Goal: Transaction & Acquisition: Book appointment/travel/reservation

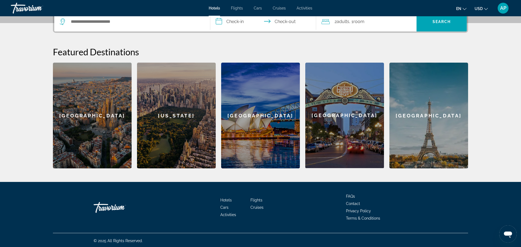
scroll to position [141, 0]
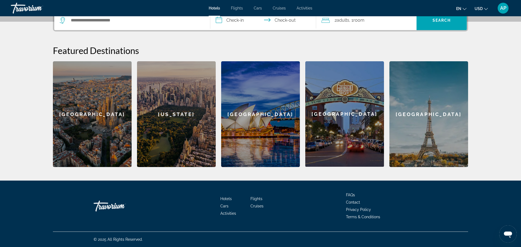
click at [108, 115] on div "[GEOGRAPHIC_DATA]" at bounding box center [92, 114] width 79 height 106
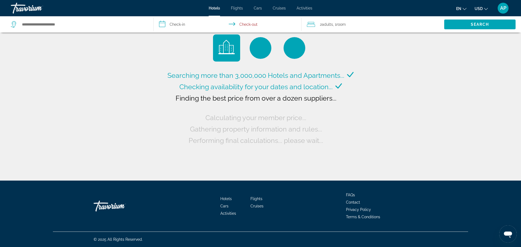
click at [184, 116] on div "Searching more than 3,000,000 Hotels and Apartments... Checking availability fo…" at bounding box center [260, 108] width 189 height 76
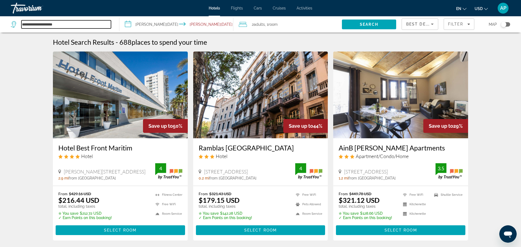
click at [88, 26] on input "**********" at bounding box center [65, 24] width 89 height 8
type input "*"
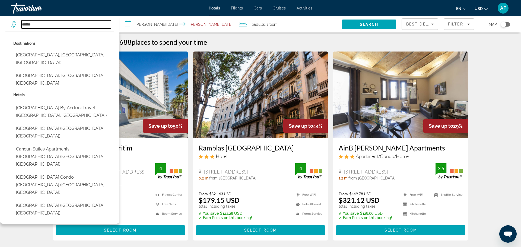
type input "******"
click at [142, 27] on input "**********" at bounding box center [177, 25] width 116 height 18
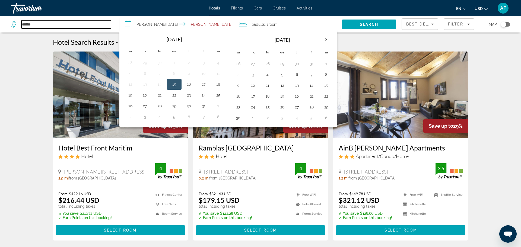
click at [47, 22] on input "******" at bounding box center [65, 24] width 89 height 8
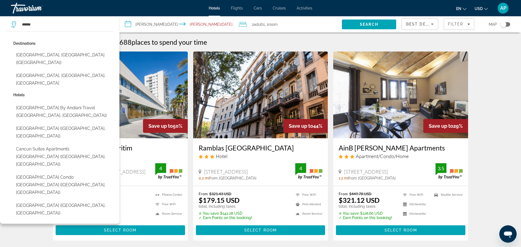
click at [142, 24] on input "**********" at bounding box center [177, 25] width 116 height 18
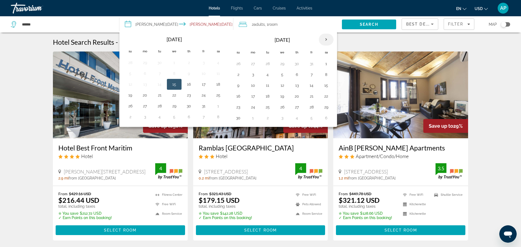
click at [326, 43] on th "Next month" at bounding box center [326, 40] width 15 height 12
click at [254, 108] on button "29" at bounding box center [252, 107] width 9 height 8
click at [209, 25] on input "**********" at bounding box center [177, 25] width 116 height 18
click at [253, 120] on button "5" at bounding box center [252, 118] width 9 height 8
type input "**********"
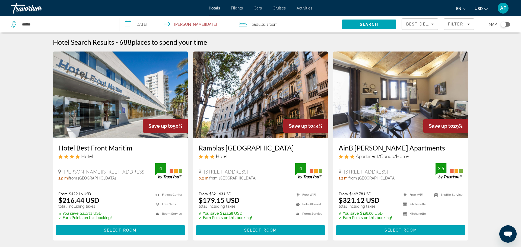
click at [260, 25] on span "Adults" at bounding box center [259, 24] width 11 height 4
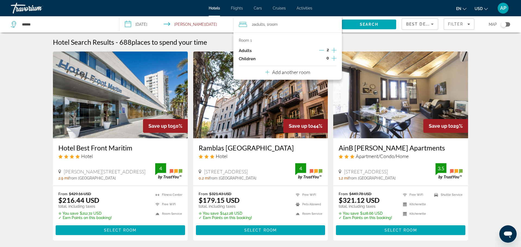
click at [334, 60] on icon "Increment children" at bounding box center [333, 58] width 5 height 7
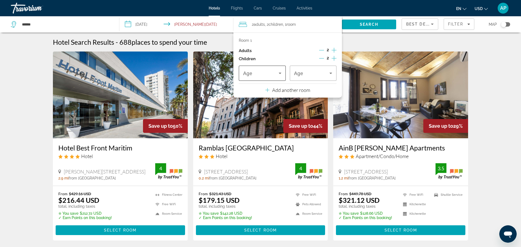
click at [277, 73] on icon "Travelers: 2 adults, 2 children" at bounding box center [280, 73] width 7 height 7
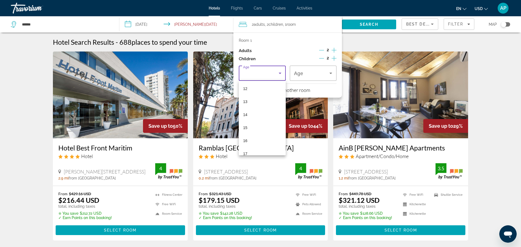
scroll to position [164, 0]
click at [245, 106] on span "14" at bounding box center [245, 107] width 4 height 7
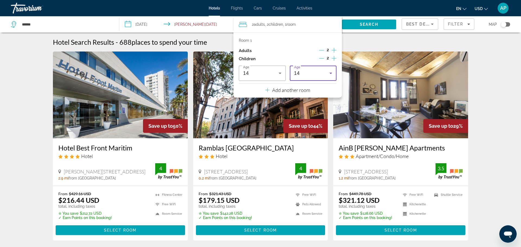
click at [316, 74] on div "14" at bounding box center [312, 73] width 36 height 7
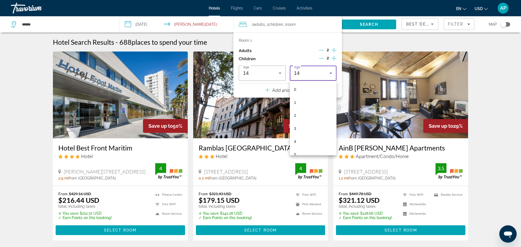
scroll to position [123, 0]
click at [300, 121] on mat-option "12" at bounding box center [313, 122] width 47 height 13
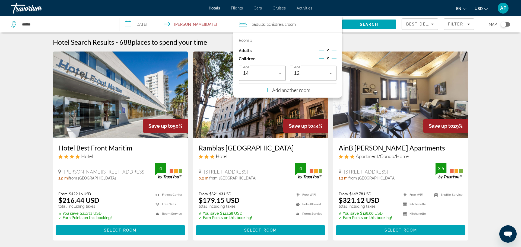
click at [216, 38] on div "Hotel Search Results - 688 places to spend your time" at bounding box center [260, 42] width 415 height 8
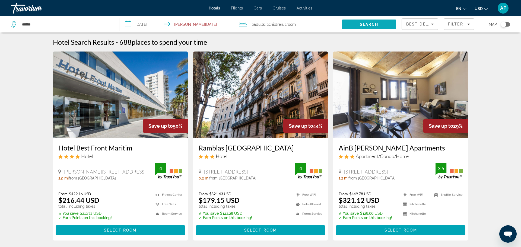
click at [356, 23] on span "Search" at bounding box center [369, 24] width 54 height 13
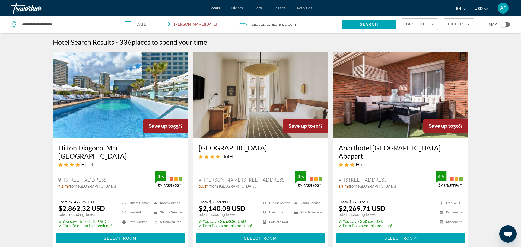
click at [128, 117] on img "Main content" at bounding box center [120, 95] width 135 height 87
click at [85, 31] on div "**********" at bounding box center [62, 24] width 103 height 16
click at [69, 25] on input "**********" at bounding box center [65, 24] width 89 height 8
type input "*"
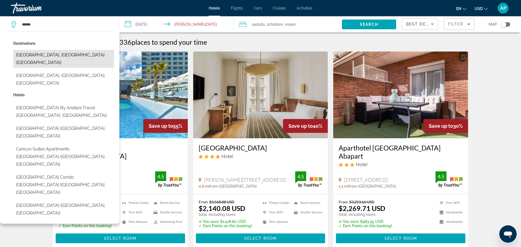
click at [49, 55] on button "[GEOGRAPHIC_DATA], [GEOGRAPHIC_DATA] ([GEOGRAPHIC_DATA])" at bounding box center [63, 59] width 101 height 18
type input "**********"
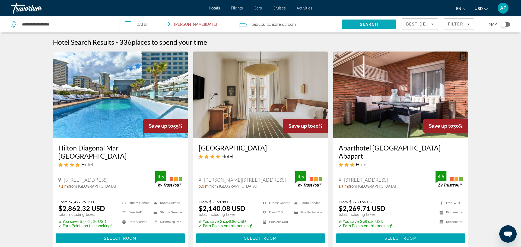
click at [370, 23] on span "Search" at bounding box center [369, 24] width 18 height 4
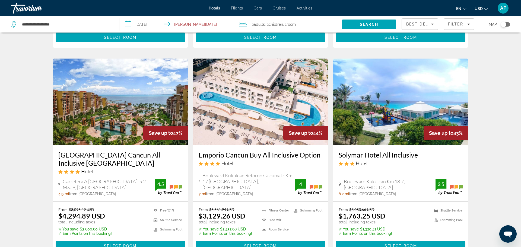
scroll to position [402, 0]
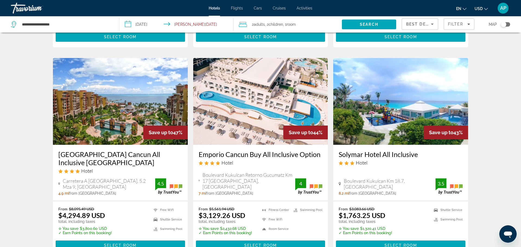
click at [111, 109] on img "Main content" at bounding box center [120, 101] width 135 height 87
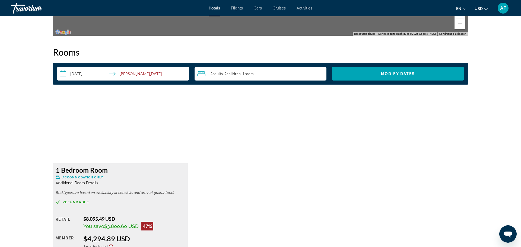
scroll to position [673, 0]
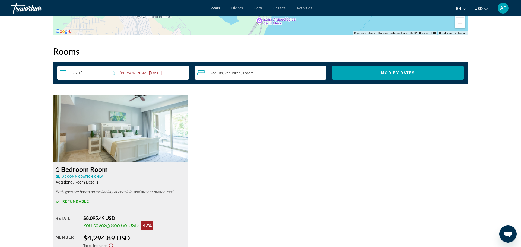
click at [77, 183] on span "Additional Room Details" at bounding box center [77, 182] width 43 height 4
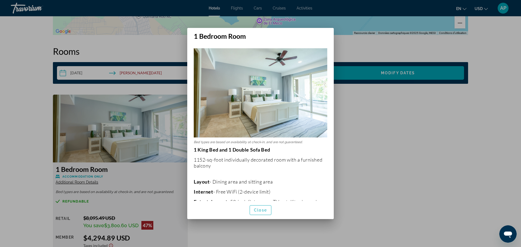
scroll to position [0, 0]
click at [262, 124] on img at bounding box center [260, 92] width 133 height 89
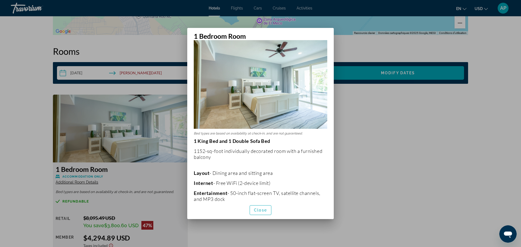
scroll to position [7, 0]
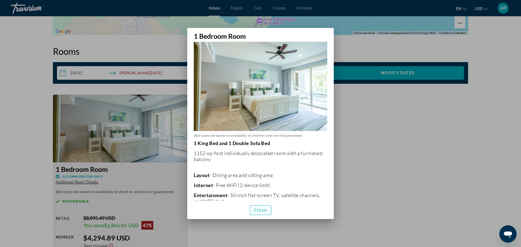
click at [257, 208] on span "Close" at bounding box center [260, 210] width 13 height 4
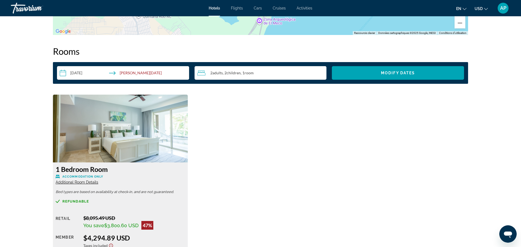
scroll to position [673, 0]
click at [257, 207] on div "1 Bedroom Room Accommodation Only Additional Room Details Bed types are based o…" at bounding box center [260, 188] width 420 height 186
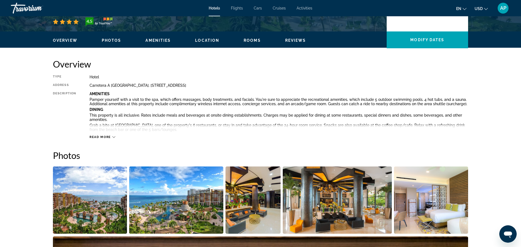
scroll to position [130, 0]
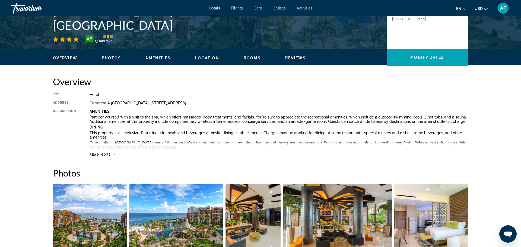
click at [114, 154] on icon "Main content" at bounding box center [113, 154] width 3 height 3
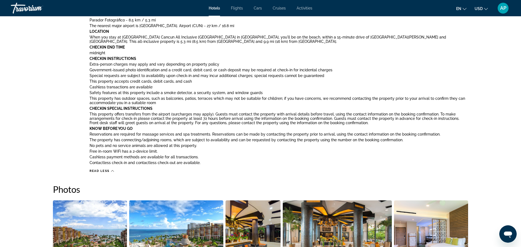
scroll to position [388, 0]
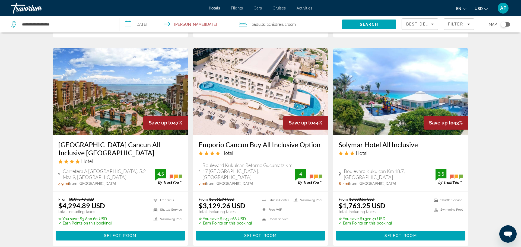
scroll to position [412, 0]
click at [399, 150] on div "Hotel" at bounding box center [400, 153] width 124 height 6
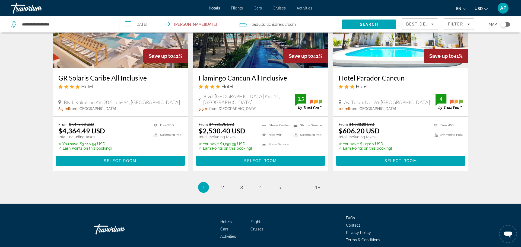
scroll to position [688, 0]
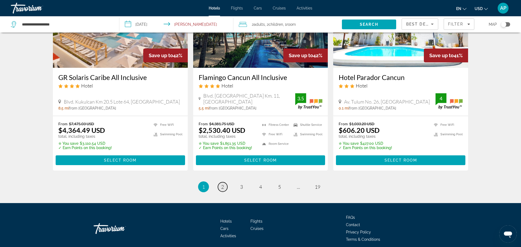
click at [222, 184] on span "2" at bounding box center [222, 187] width 3 height 6
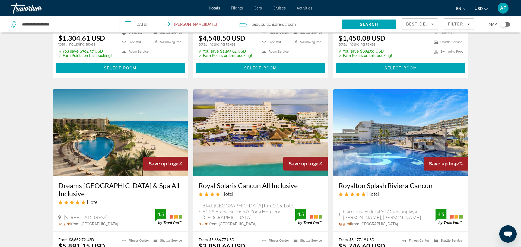
scroll to position [374, 0]
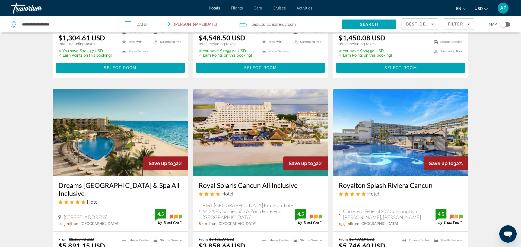
click at [233, 182] on h3 "Royal Solaris Cancun All Inclusive" at bounding box center [260, 185] width 124 height 8
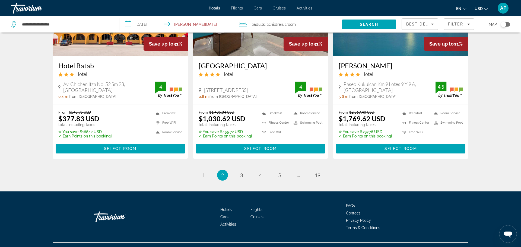
scroll to position [710, 0]
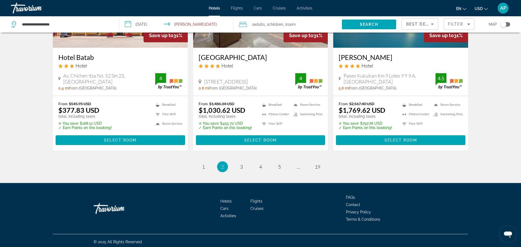
click at [240, 169] on li "page 3" at bounding box center [241, 166] width 11 height 11
click at [240, 168] on link "page 3" at bounding box center [241, 166] width 9 height 9
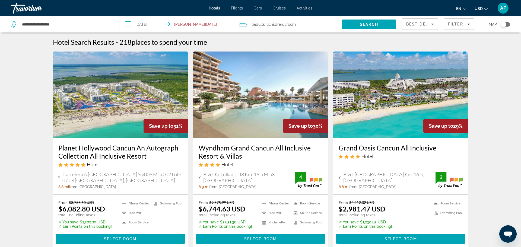
click at [354, 110] on img "Main content" at bounding box center [400, 95] width 135 height 87
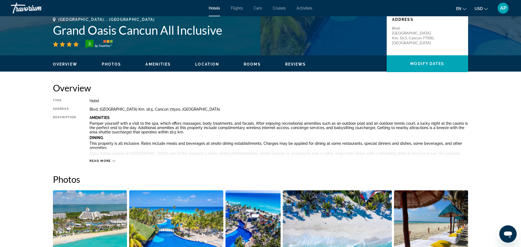
scroll to position [123, 0]
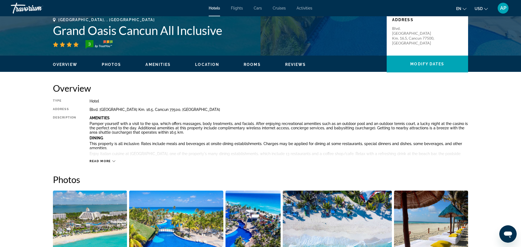
click at [112, 162] on icon "Main content" at bounding box center [113, 161] width 3 height 3
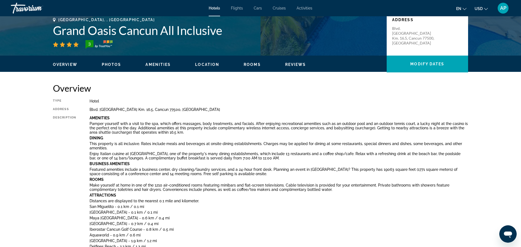
click at [463, 9] on icon "Change language" at bounding box center [464, 9] width 4 height 4
click at [455, 36] on button "Français" at bounding box center [450, 35] width 24 height 7
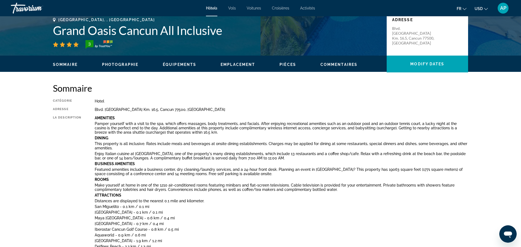
click at [478, 8] on span "USD" at bounding box center [478, 9] width 8 height 4
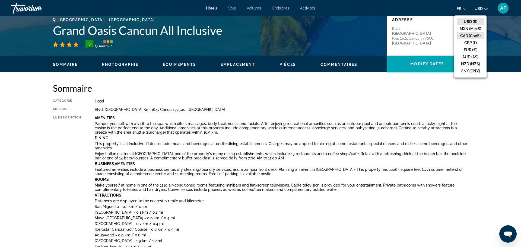
click at [469, 37] on button "CAD (Can$)" at bounding box center [470, 35] width 27 height 7
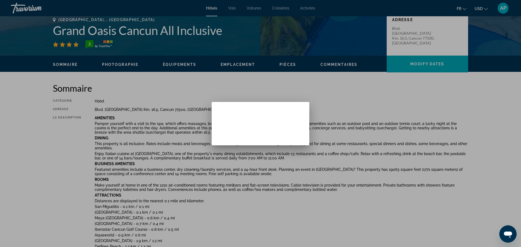
scroll to position [0, 0]
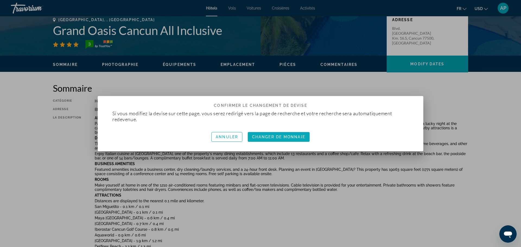
click at [274, 136] on span "Changer de monnaie" at bounding box center [278, 137] width 53 height 4
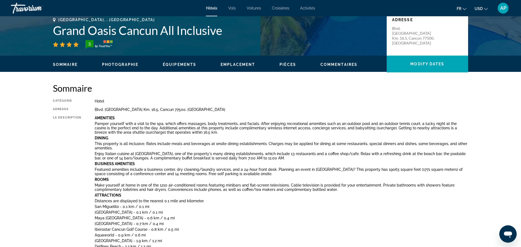
scroll to position [123, 0]
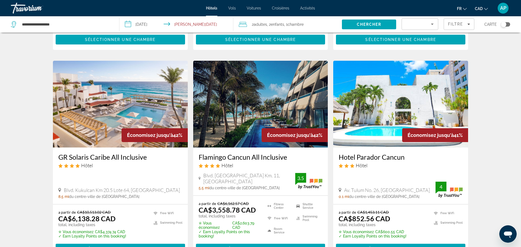
scroll to position [622, 0]
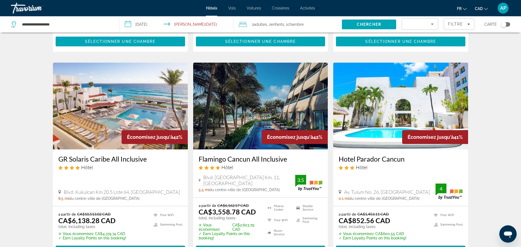
click at [385, 97] on img "Main content" at bounding box center [400, 106] width 135 height 87
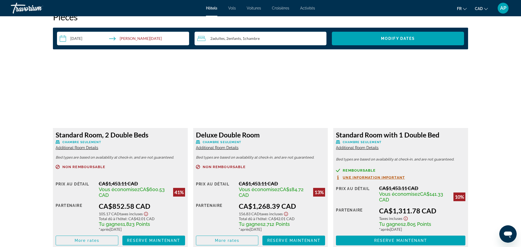
scroll to position [709, 0]
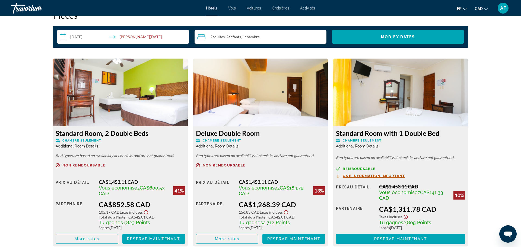
click at [71, 147] on span "Additional Room Details" at bounding box center [77, 146] width 43 height 4
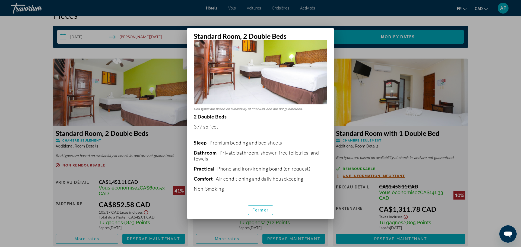
scroll to position [33, 0]
click at [253, 210] on span "Fermer" at bounding box center [260, 210] width 16 height 4
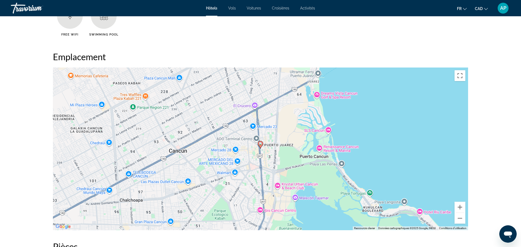
scroll to position [475, 0]
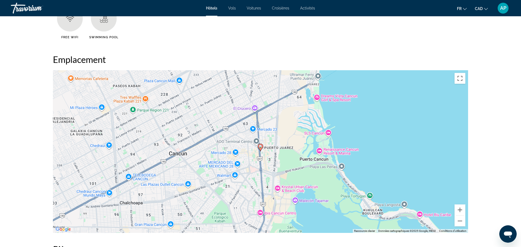
click at [316, 100] on div "Pour activer le glissement avec le clavier, appuyez sur Alt+Entrée. Une fois ce…" at bounding box center [260, 151] width 415 height 163
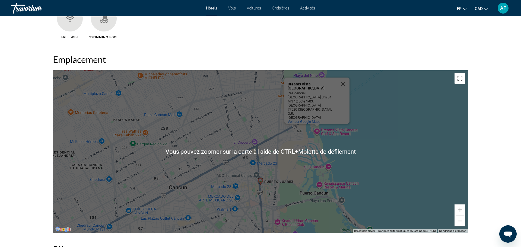
scroll to position [0, 0]
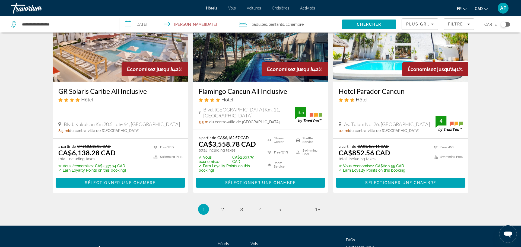
scroll to position [690, 0]
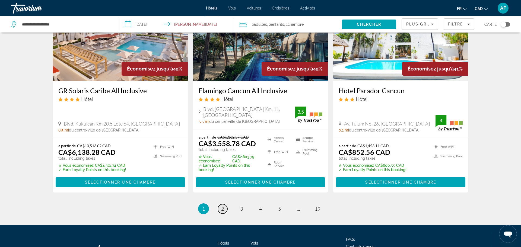
click at [220, 204] on link "page 2" at bounding box center [222, 208] width 9 height 9
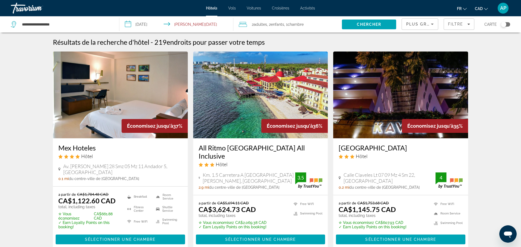
click at [423, 23] on span "Plus grandes économies" at bounding box center [438, 24] width 65 height 4
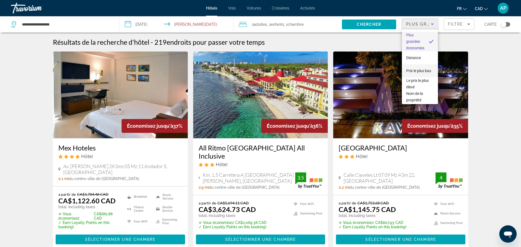
click at [415, 70] on span "Prix le plus bas" at bounding box center [418, 71] width 25 height 4
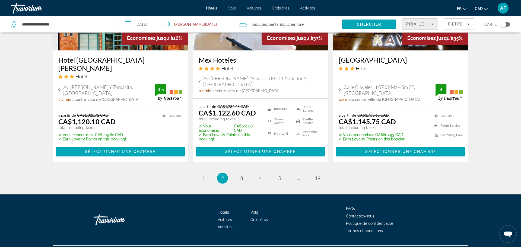
scroll to position [711, 0]
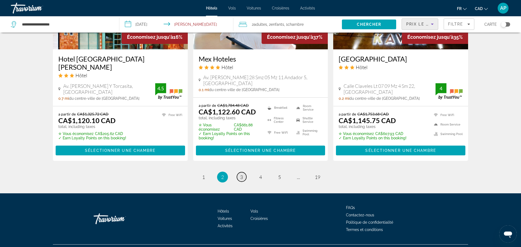
click at [243, 176] on link "page 3" at bounding box center [241, 176] width 9 height 9
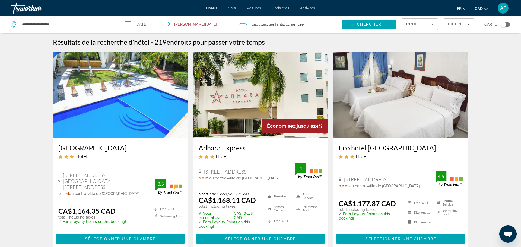
click at [243, 176] on span "du centre-ville de [GEOGRAPHIC_DATA]" at bounding box center [244, 178] width 71 height 4
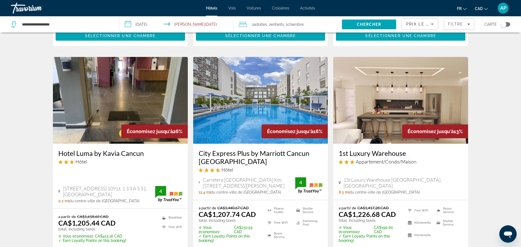
scroll to position [203, 0]
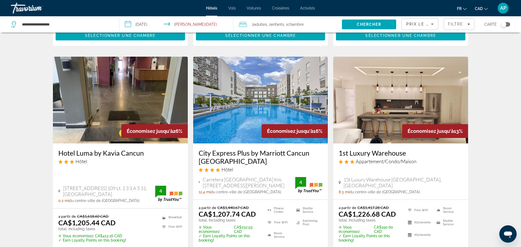
click at [239, 156] on h3 "City Express Plus by Marriott Cancun [GEOGRAPHIC_DATA]" at bounding box center [260, 157] width 124 height 16
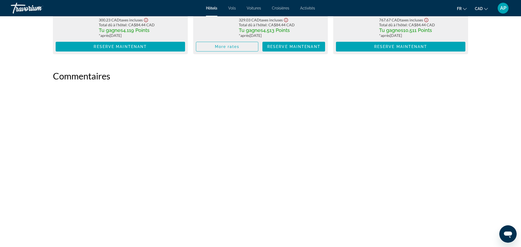
scroll to position [1274, 0]
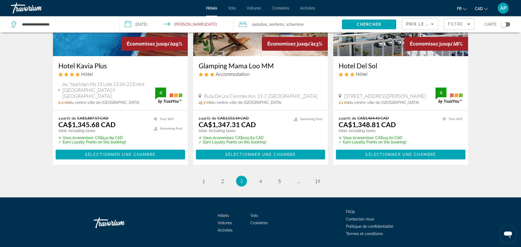
scroll to position [725, 0]
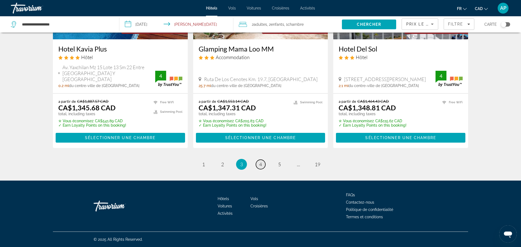
click at [258, 166] on link "page 4" at bounding box center [260, 164] width 9 height 9
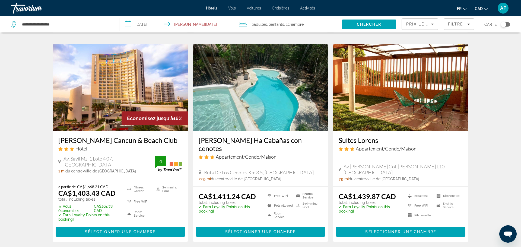
scroll to position [220, 0]
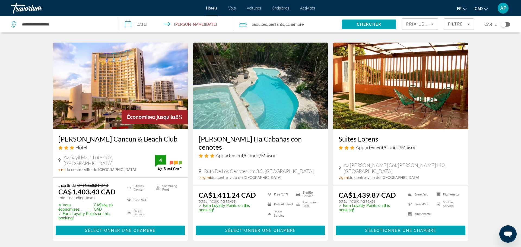
click at [100, 139] on h3 "[PERSON_NAME] Cancun & Beach Club" at bounding box center [120, 139] width 124 height 8
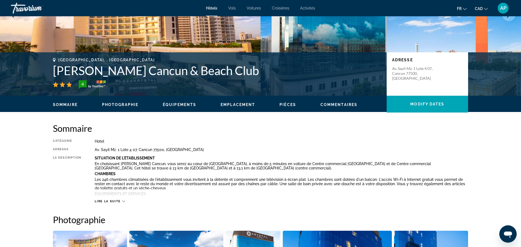
scroll to position [84, 0]
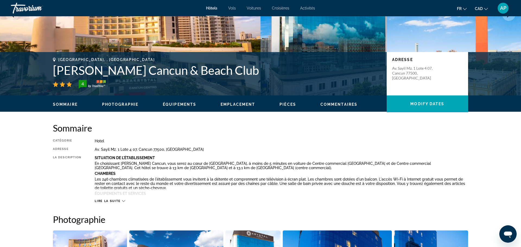
click at [124, 198] on div "Lire la suite" at bounding box center [281, 195] width 373 height 15
click at [124, 201] on icon "Main content" at bounding box center [123, 201] width 3 height 3
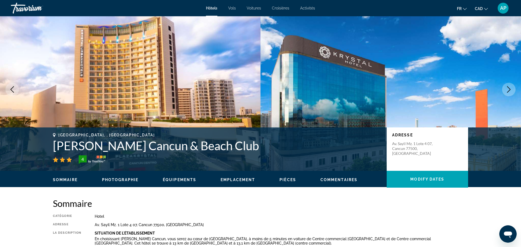
scroll to position [0, 0]
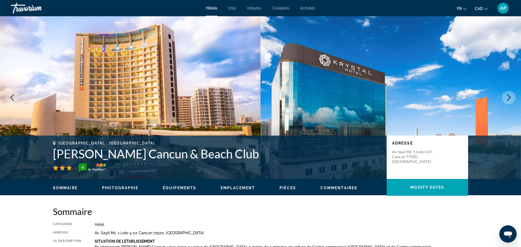
click at [116, 188] on span "Photographie" at bounding box center [120, 188] width 36 height 4
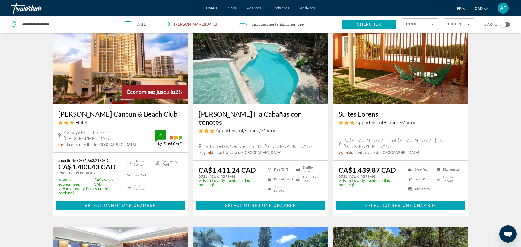
scroll to position [245, 0]
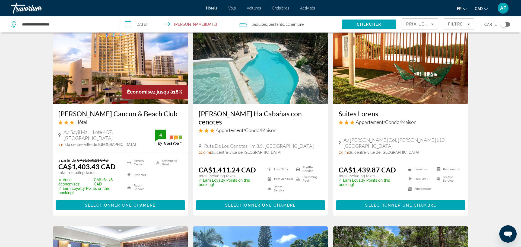
click at [268, 87] on img "Main content" at bounding box center [260, 60] width 135 height 87
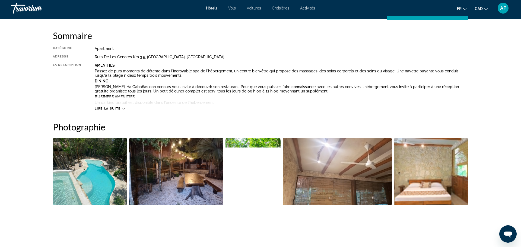
scroll to position [154, 0]
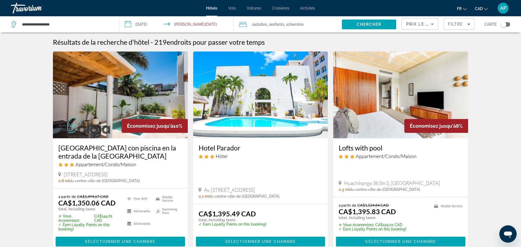
click at [291, 26] on span "Chambre" at bounding box center [295, 24] width 16 height 4
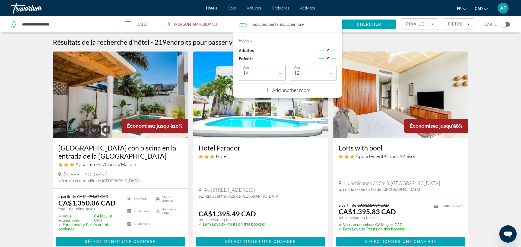
click at [284, 92] on p "Add another room" at bounding box center [291, 90] width 38 height 6
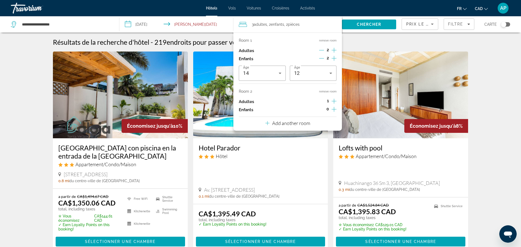
click at [316, 21] on div "3 Adulte Adultes , 2 Enfant Enfants , 2 Chambre pièces" at bounding box center [290, 25] width 103 height 8
click at [333, 109] on icon "Increment children" at bounding box center [333, 109] width 5 height 5
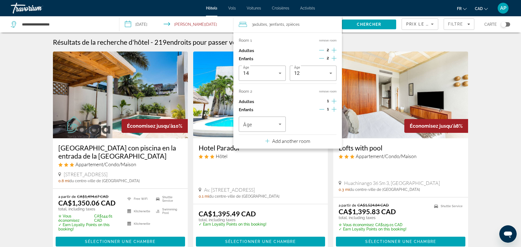
click at [321, 2] on div "Hôtels Vols Voitures Croisières Activités Hôtels Vols Voitures Croisières Activ…" at bounding box center [260, 8] width 521 height 14
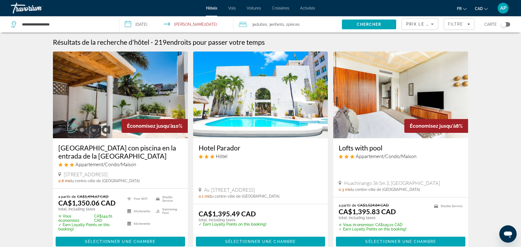
click at [286, 26] on span ", 2 Chambre pièces" at bounding box center [291, 25] width 15 height 8
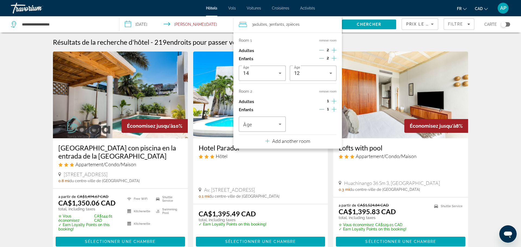
click at [322, 109] on icon "Decrement children" at bounding box center [321, 109] width 5 height 5
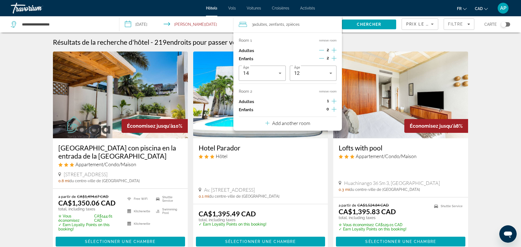
click at [325, 92] on button "remove room" at bounding box center [327, 92] width 17 height 4
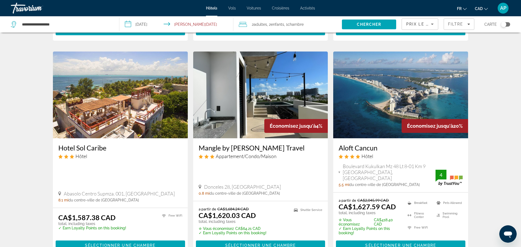
scroll to position [630, 0]
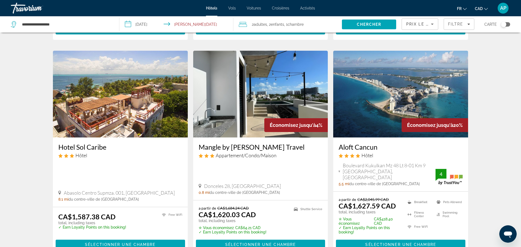
click at [374, 99] on img "Main content" at bounding box center [400, 94] width 135 height 87
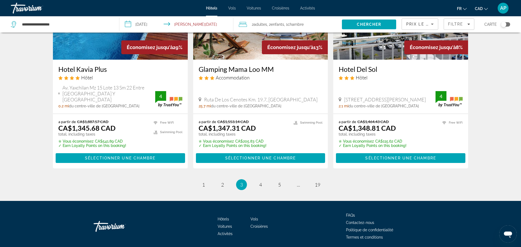
scroll to position [725, 0]
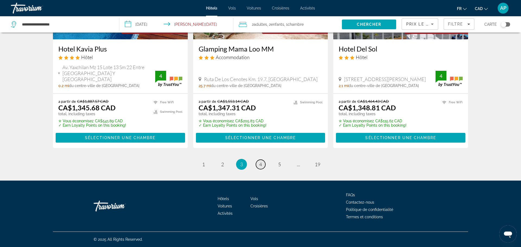
click at [260, 165] on span "4" at bounding box center [260, 164] width 3 height 6
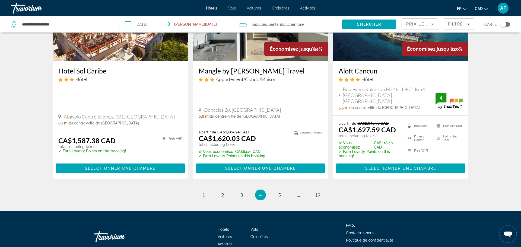
scroll to position [706, 0]
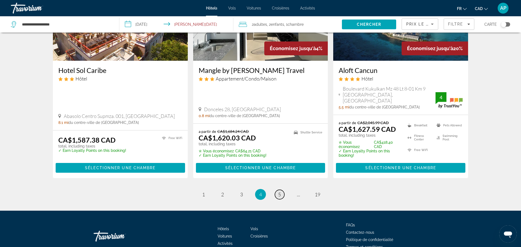
click at [280, 191] on span "5" at bounding box center [279, 194] width 3 height 6
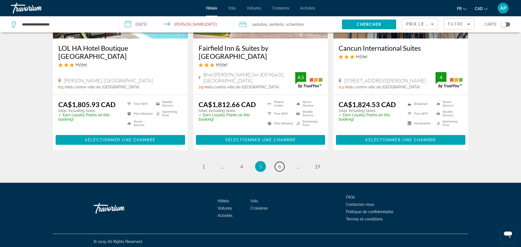
scroll to position [715, 0]
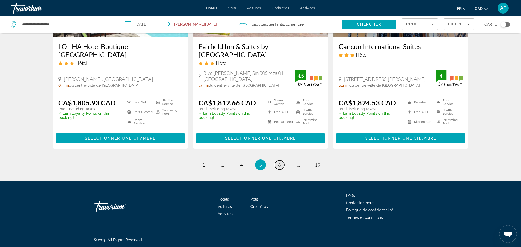
click at [280, 166] on span "6" at bounding box center [279, 165] width 3 height 6
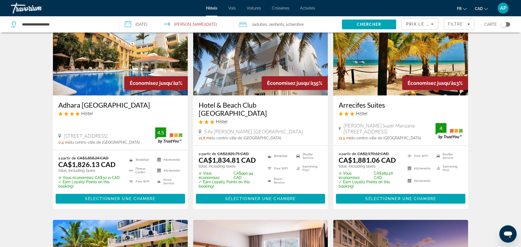
scroll to position [41, 0]
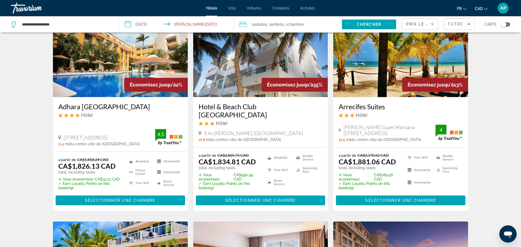
click at [385, 107] on h3 "Arrecifes Suites" at bounding box center [400, 107] width 124 height 8
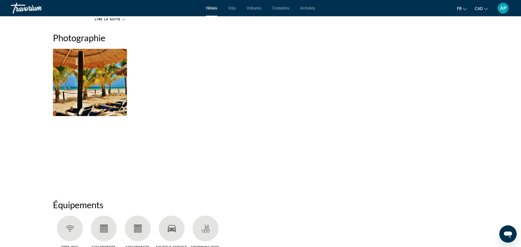
scroll to position [264, 0]
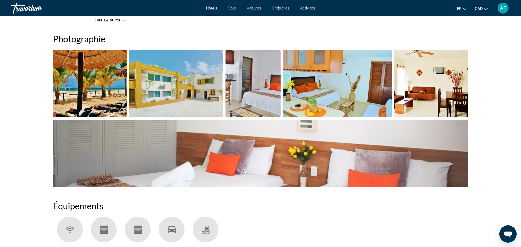
click at [186, 111] on img "Open full-screen image slider" at bounding box center [176, 83] width 94 height 67
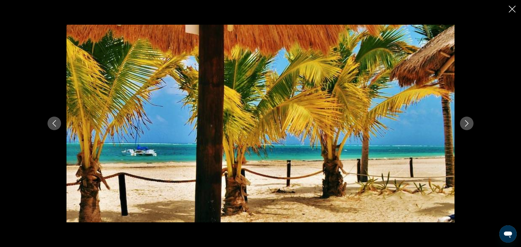
click at [469, 122] on icon "Next image" at bounding box center [466, 123] width 7 height 7
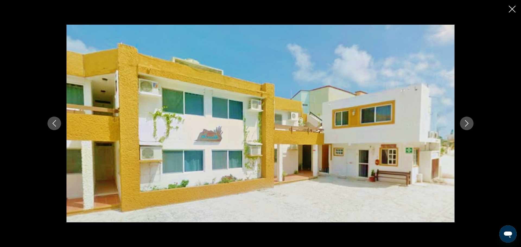
click at [469, 122] on icon "Next image" at bounding box center [466, 123] width 7 height 7
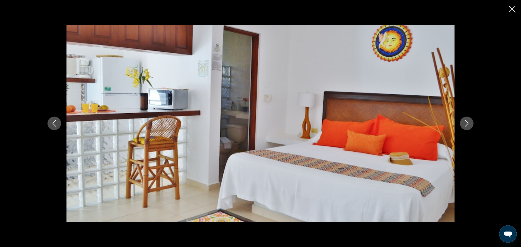
click at [469, 122] on icon "Next image" at bounding box center [466, 123] width 7 height 7
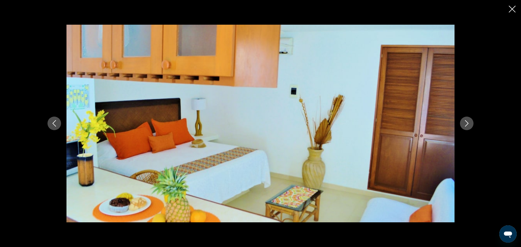
click at [469, 122] on icon "Next image" at bounding box center [466, 123] width 7 height 7
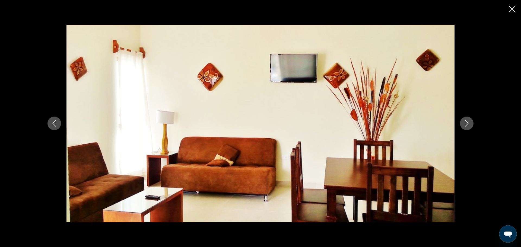
click at [469, 122] on icon "Next image" at bounding box center [466, 123] width 7 height 7
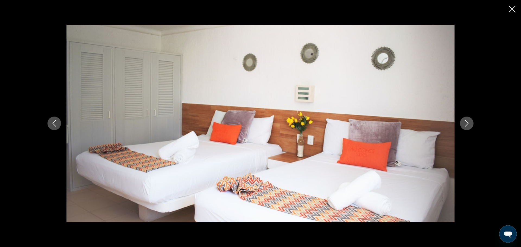
click at [469, 122] on icon "Next image" at bounding box center [466, 123] width 7 height 7
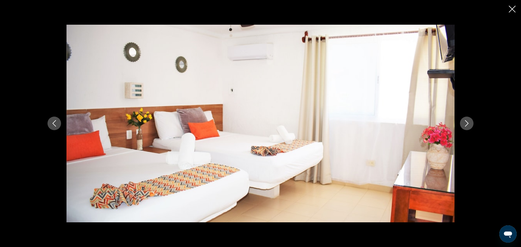
click at [469, 122] on icon "Next image" at bounding box center [466, 123] width 7 height 7
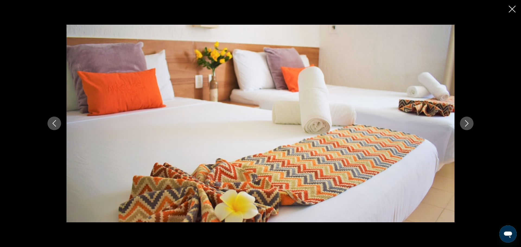
click at [469, 122] on icon "Next image" at bounding box center [466, 123] width 7 height 7
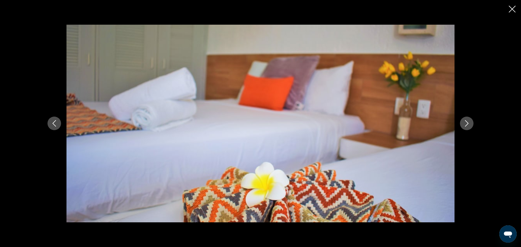
click at [469, 122] on icon "Next image" at bounding box center [466, 123] width 7 height 7
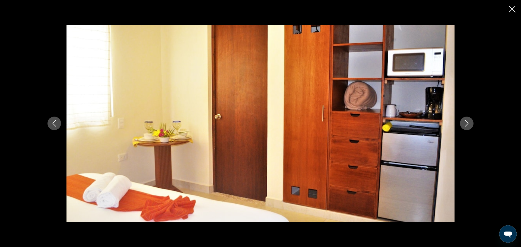
click at [469, 122] on icon "Next image" at bounding box center [466, 123] width 7 height 7
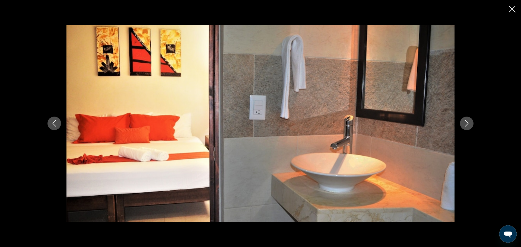
click at [469, 122] on icon "Next image" at bounding box center [466, 123] width 7 height 7
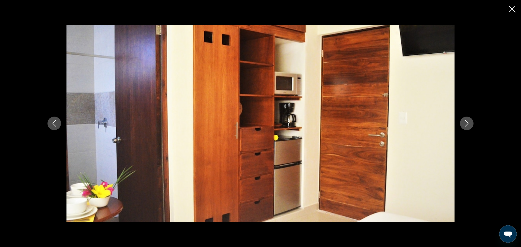
click at [469, 122] on icon "Next image" at bounding box center [466, 123] width 7 height 7
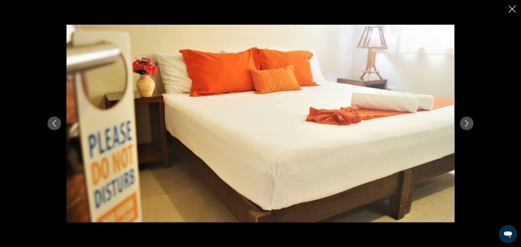
click at [469, 122] on icon "Next image" at bounding box center [466, 123] width 7 height 7
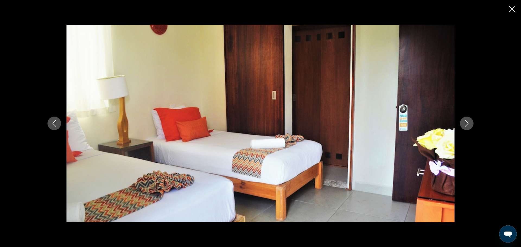
click at [513, 6] on icon "Close slideshow" at bounding box center [511, 9] width 7 height 7
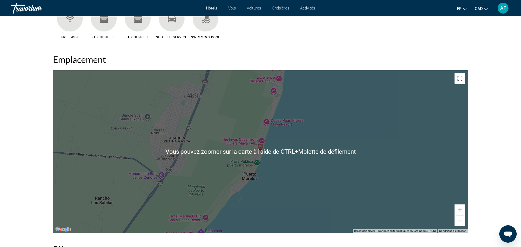
scroll to position [476, 0]
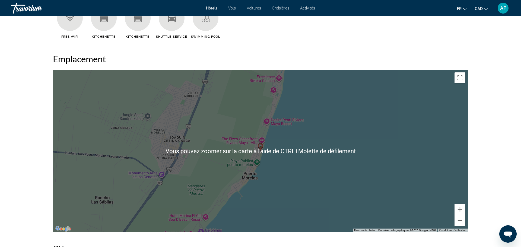
click at [342, 127] on div "Pour activer le glissement avec le clavier, appuyez sur Alt+Entrée. Une fois ce…" at bounding box center [260, 151] width 415 height 163
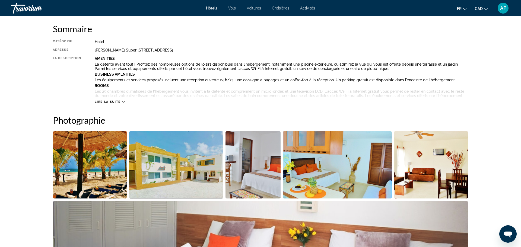
scroll to position [177, 0]
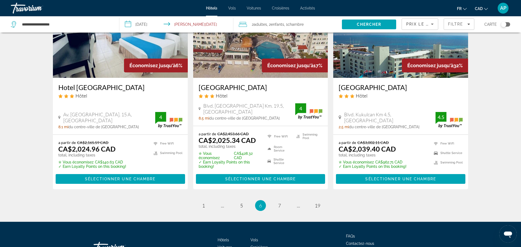
scroll to position [734, 0]
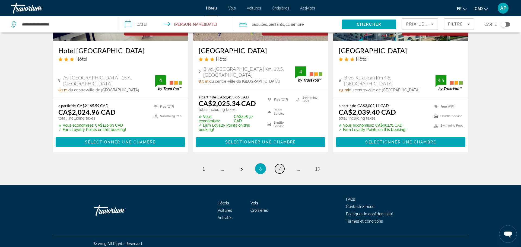
click at [278, 166] on span "7" at bounding box center [279, 169] width 3 height 6
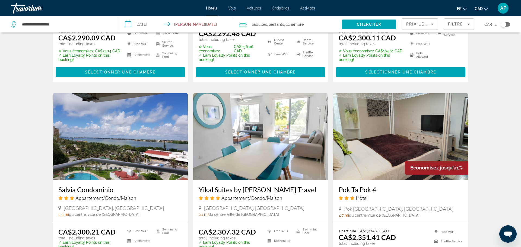
scroll to position [613, 0]
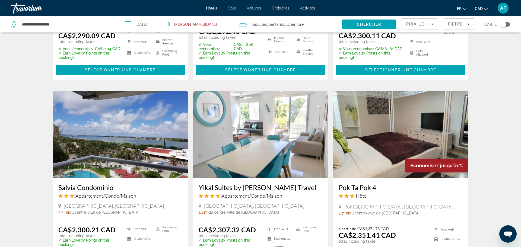
click at [153, 162] on img "Main content" at bounding box center [120, 134] width 135 height 87
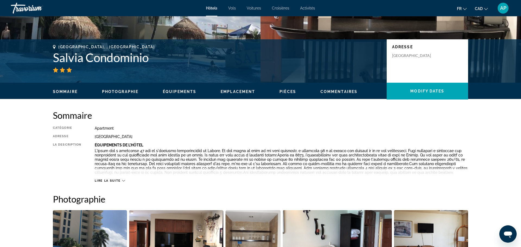
scroll to position [98, 0]
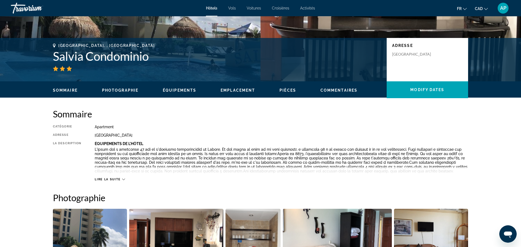
click at [123, 181] on icon "Main content" at bounding box center [123, 179] width 3 height 3
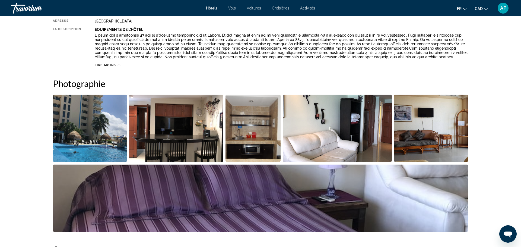
scroll to position [0, 0]
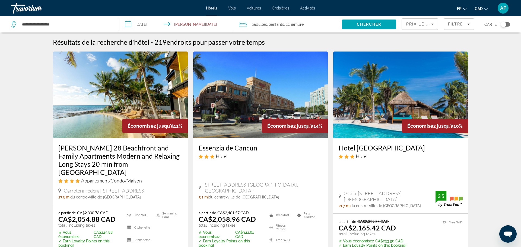
click at [360, 105] on img "Main content" at bounding box center [400, 95] width 135 height 87
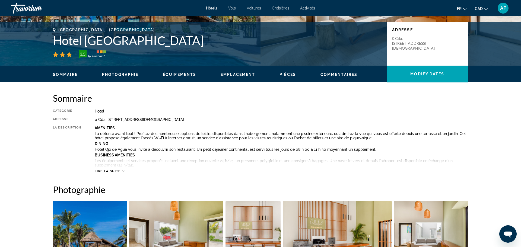
scroll to position [114, 0]
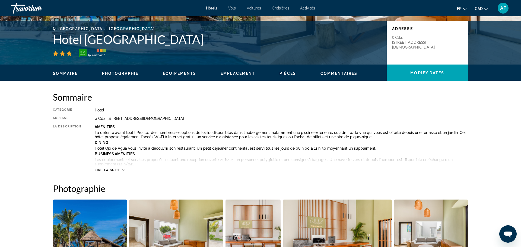
click at [123, 172] on div "Lire la suite" at bounding box center [110, 170] width 30 height 4
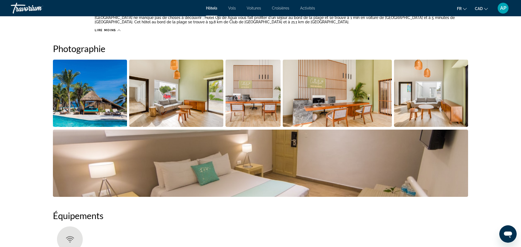
scroll to position [412, 0]
click at [261, 114] on img "Open full-screen image slider" at bounding box center [252, 92] width 55 height 67
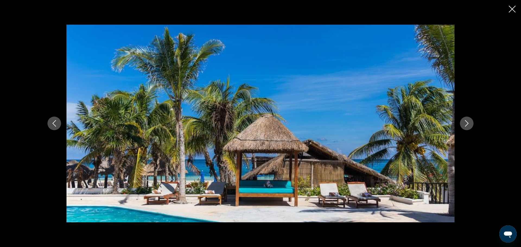
click at [472, 119] on div "prev next" at bounding box center [260, 124] width 437 height 198
click at [467, 125] on icon "Next image" at bounding box center [466, 123] width 7 height 7
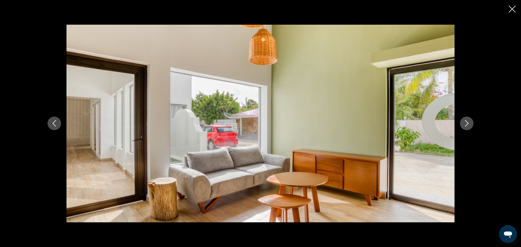
click at [467, 125] on icon "Next image" at bounding box center [466, 123] width 7 height 7
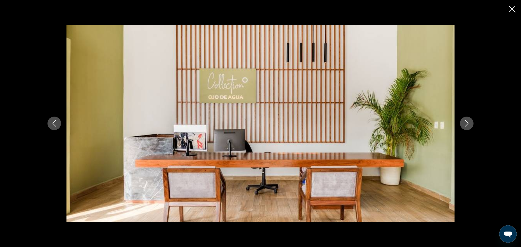
click at [467, 125] on icon "Next image" at bounding box center [466, 123] width 7 height 7
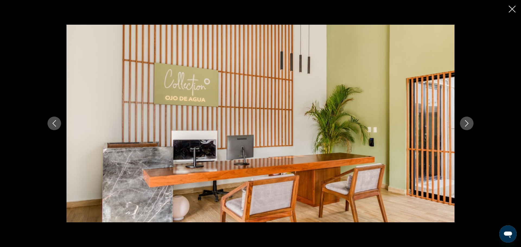
click at [467, 125] on icon "Next image" at bounding box center [466, 123] width 7 height 7
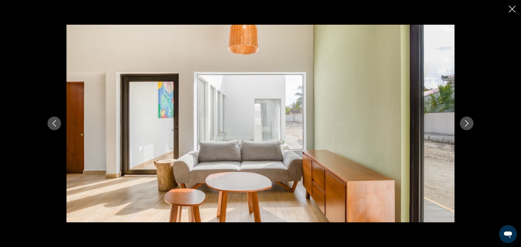
click at [467, 125] on icon "Next image" at bounding box center [466, 123] width 7 height 7
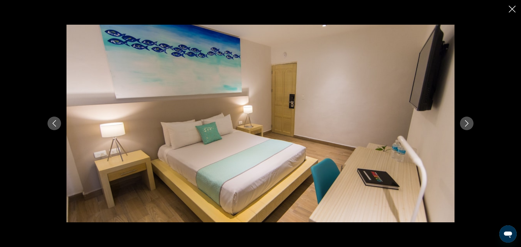
click at [467, 125] on icon "Next image" at bounding box center [466, 123] width 7 height 7
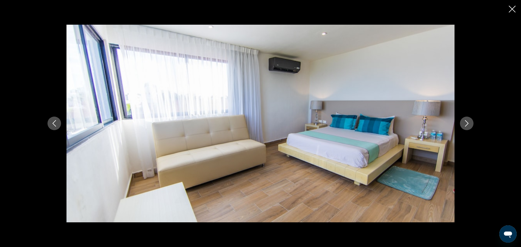
click at [467, 125] on icon "Next image" at bounding box center [466, 123] width 7 height 7
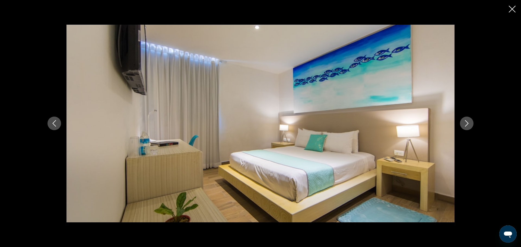
click at [467, 125] on icon "Next image" at bounding box center [466, 123] width 7 height 7
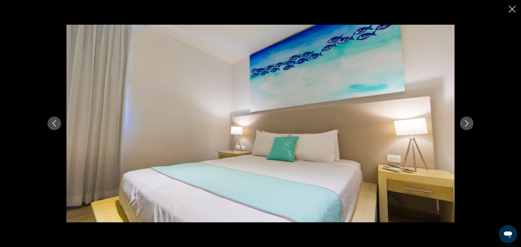
click at [467, 125] on icon "Next image" at bounding box center [466, 123] width 7 height 7
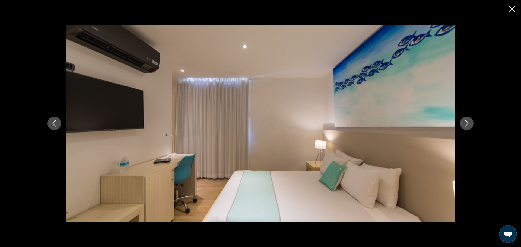
click at [467, 125] on icon "Next image" at bounding box center [466, 123] width 7 height 7
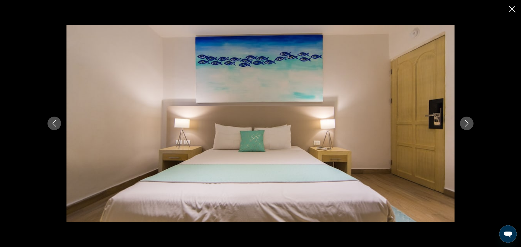
click at [467, 125] on icon "Next image" at bounding box center [466, 123] width 7 height 7
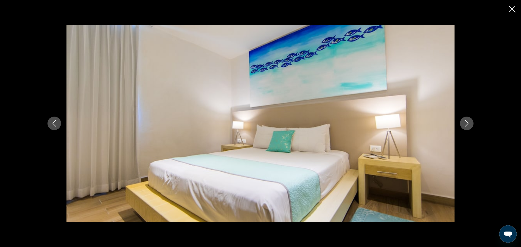
click at [467, 125] on icon "Next image" at bounding box center [466, 123] width 7 height 7
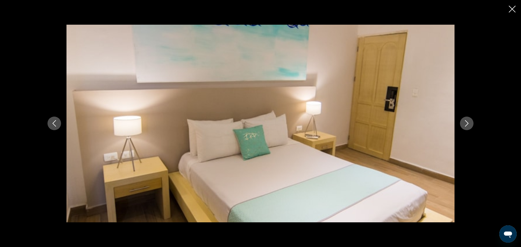
click at [467, 125] on icon "Next image" at bounding box center [466, 123] width 7 height 7
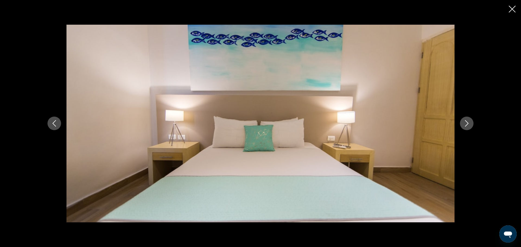
click at [467, 125] on icon "Next image" at bounding box center [466, 123] width 7 height 7
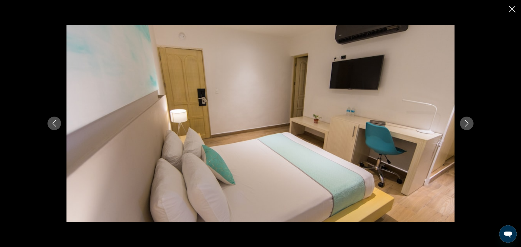
click at [467, 125] on icon "Next image" at bounding box center [466, 123] width 7 height 7
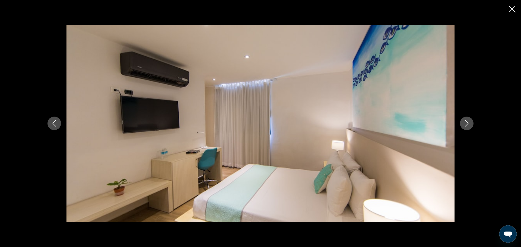
click at [467, 125] on icon "Next image" at bounding box center [466, 123] width 7 height 7
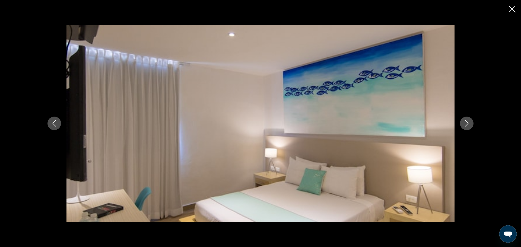
click at [467, 125] on icon "Next image" at bounding box center [466, 123] width 7 height 7
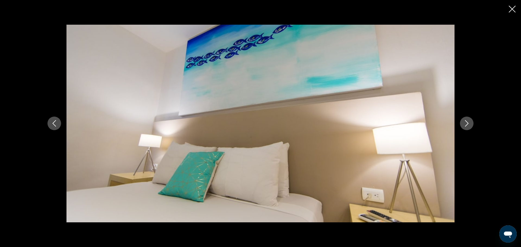
click at [467, 125] on icon "Next image" at bounding box center [466, 123] width 7 height 7
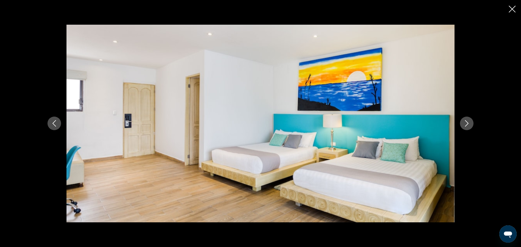
click at [512, 5] on button "Close slideshow" at bounding box center [511, 9] width 7 height 8
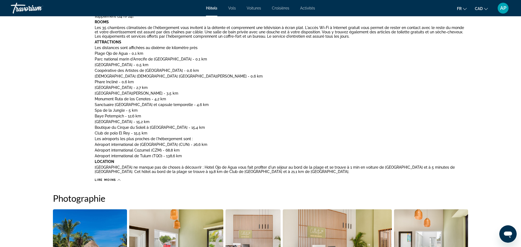
scroll to position [0, 0]
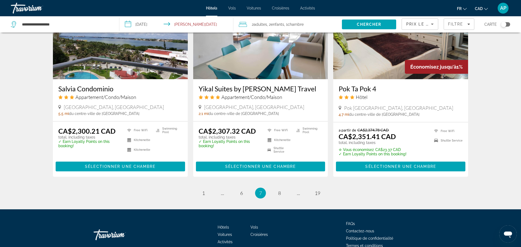
scroll to position [714, 0]
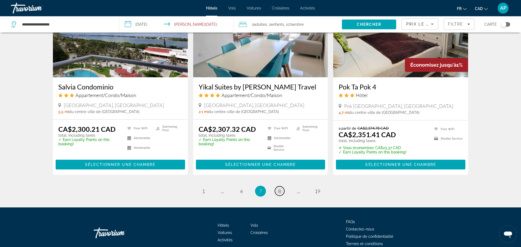
click at [281, 186] on link "page 8" at bounding box center [279, 190] width 9 height 9
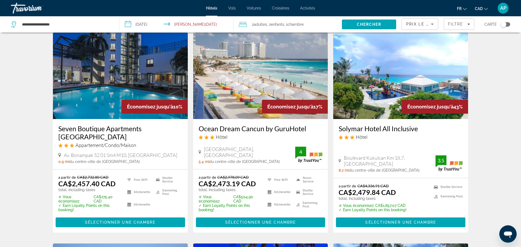
scroll to position [229, 0]
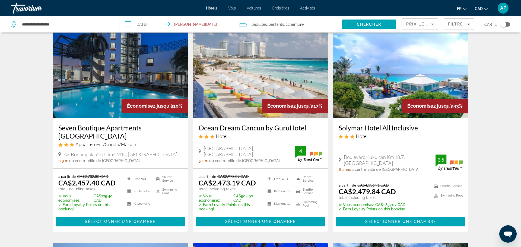
click at [390, 91] on img "Main content" at bounding box center [400, 74] width 135 height 87
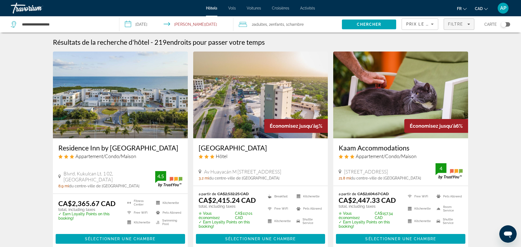
click at [453, 25] on span "Filtre" at bounding box center [455, 24] width 15 height 4
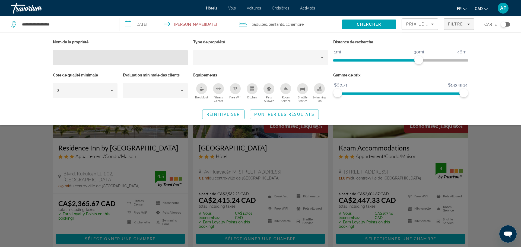
click at [201, 89] on icon "Breakfast" at bounding box center [201, 90] width 4 height 2
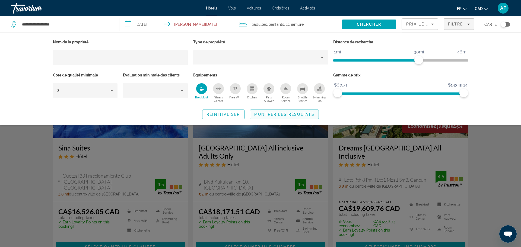
click at [264, 113] on span "Montrer les résultats" at bounding box center [284, 114] width 60 height 4
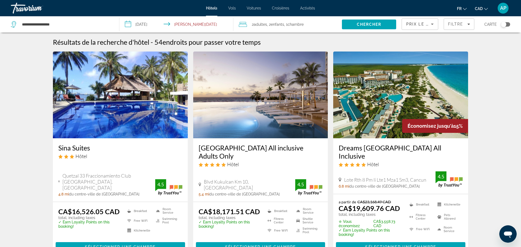
click at [430, 23] on icon "Sort by" at bounding box center [432, 24] width 7 height 7
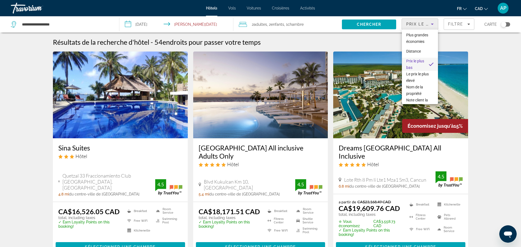
click at [476, 96] on div at bounding box center [260, 123] width 521 height 247
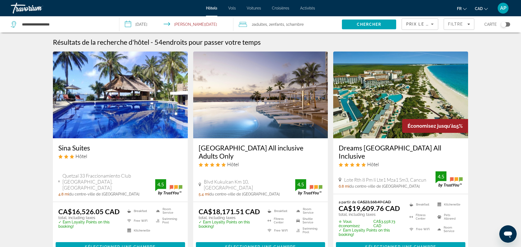
click at [231, 9] on span "Vols" at bounding box center [232, 8] width 8 height 4
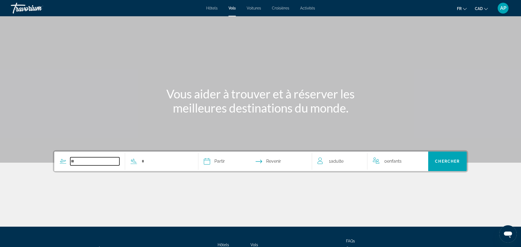
click at [79, 164] on input "Search widget" at bounding box center [94, 161] width 49 height 8
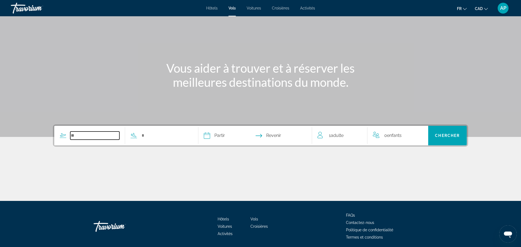
scroll to position [46, 0]
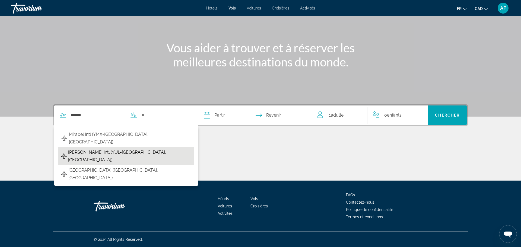
click at [74, 149] on span "[PERSON_NAME] Intl (YUL-[GEOGRAPHIC_DATA], [GEOGRAPHIC_DATA])" at bounding box center [129, 156] width 123 height 15
type input "**********"
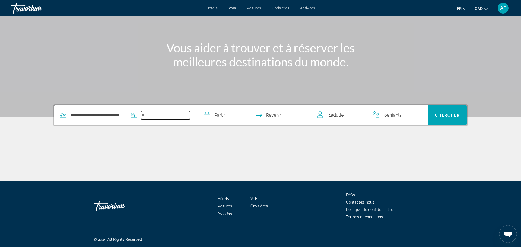
click at [163, 116] on input "Search widget" at bounding box center [165, 115] width 49 height 8
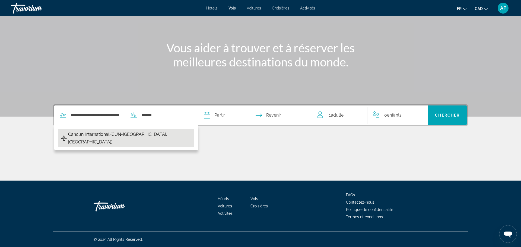
click at [128, 133] on span "Cancun International (CUN-[GEOGRAPHIC_DATA], [GEOGRAPHIC_DATA])" at bounding box center [129, 138] width 123 height 15
type input "**********"
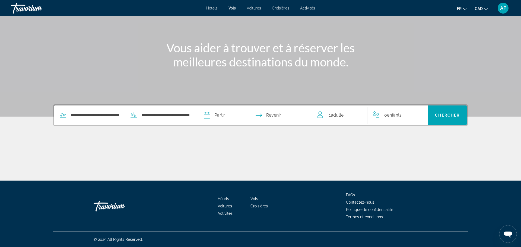
click at [235, 115] on input "Depart date" at bounding box center [230, 115] width 56 height 21
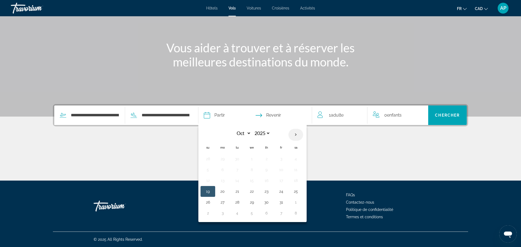
click at [303, 135] on th "Next month" at bounding box center [295, 135] width 15 height 12
select select "**"
click at [227, 204] on button "29" at bounding box center [222, 202] width 9 height 8
type input "**********"
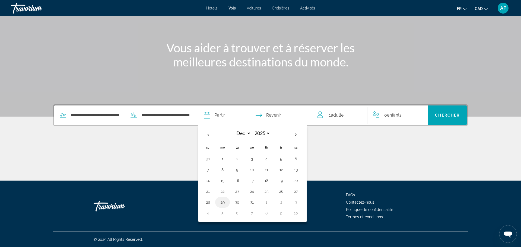
select select "**"
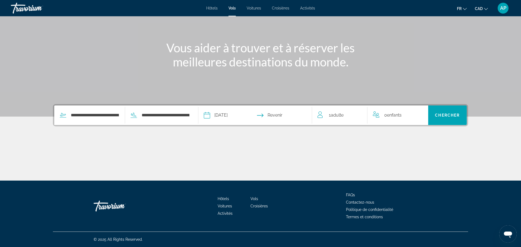
click at [285, 112] on input "Return date" at bounding box center [286, 115] width 56 height 21
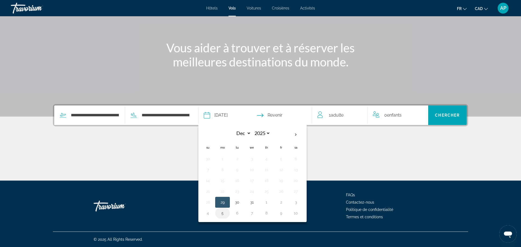
click at [227, 213] on button "5" at bounding box center [222, 213] width 9 height 8
type input "**********"
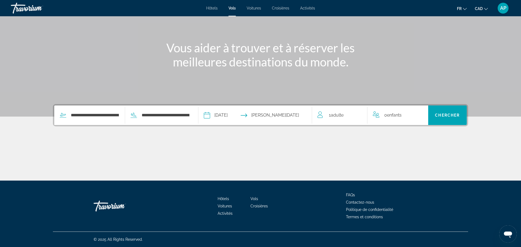
click at [332, 116] on span "Adulte" at bounding box center [337, 115] width 13 height 5
click at [358, 116] on icon "Increment adults" at bounding box center [359, 114] width 5 height 7
click at [418, 114] on icon "Increment children" at bounding box center [420, 114] width 5 height 5
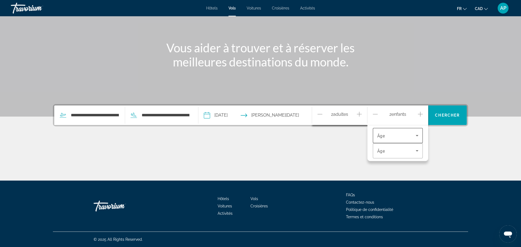
click at [417, 135] on icon "Travelers: 2 adults, 2 children" at bounding box center [416, 135] width 3 height 1
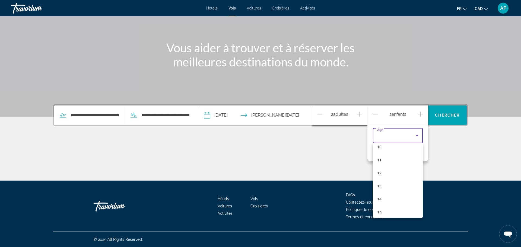
scroll to position [135, 0]
click at [380, 198] on span "14" at bounding box center [379, 199] width 4 height 7
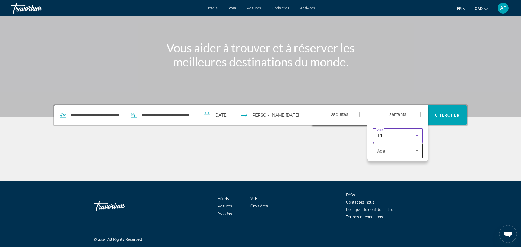
click at [401, 152] on span "Travelers: 2 adults, 2 children" at bounding box center [396, 151] width 39 height 7
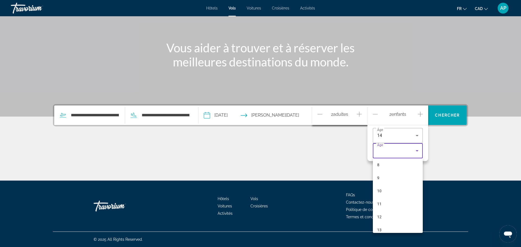
scroll to position [109, 0]
click at [380, 215] on span "12" at bounding box center [379, 214] width 4 height 7
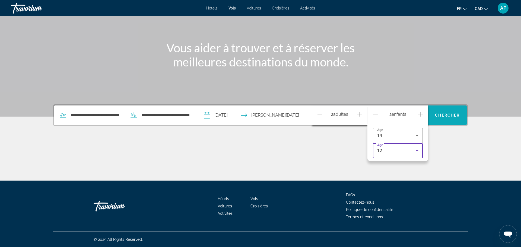
click at [451, 113] on span "Chercher" at bounding box center [447, 115] width 25 height 4
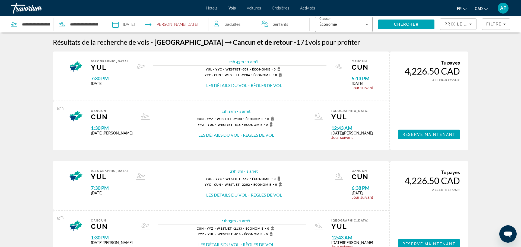
click at [214, 8] on span "Hôtels" at bounding box center [211, 8] width 11 height 4
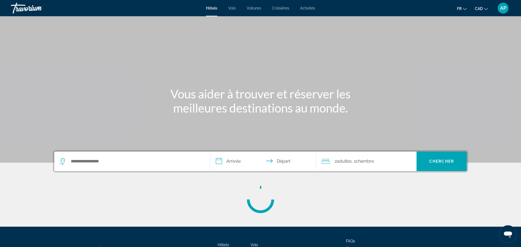
click at [279, 28] on div "Main content" at bounding box center [260, 81] width 521 height 163
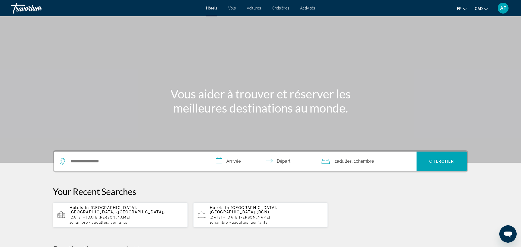
click at [280, 9] on span "Croisières" at bounding box center [280, 8] width 17 height 4
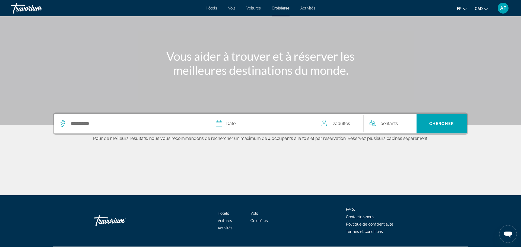
scroll to position [42, 0]
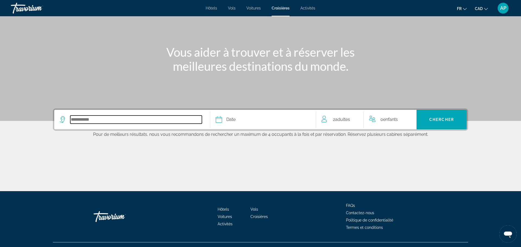
click at [152, 123] on input "Select cruise destination" at bounding box center [136, 120] width 132 height 8
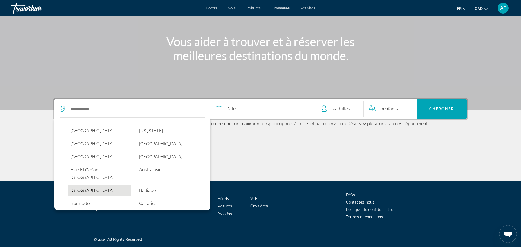
click at [89, 185] on button "[GEOGRAPHIC_DATA]" at bounding box center [99, 190] width 63 height 10
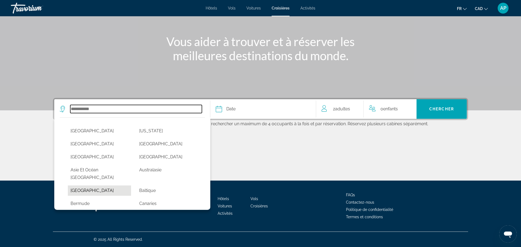
type input "*******"
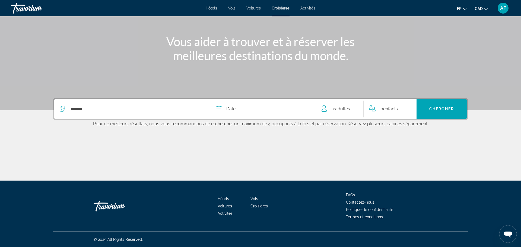
click at [239, 108] on div "Date" at bounding box center [263, 109] width 95 height 8
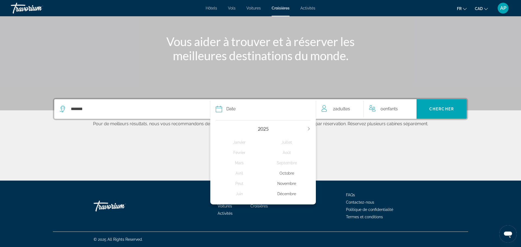
click at [283, 194] on div "Décembre" at bounding box center [286, 194] width 47 height 10
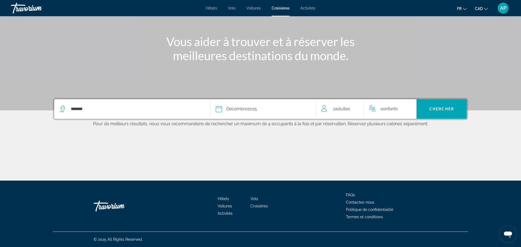
click at [383, 111] on span "0 Enfant Enfants" at bounding box center [388, 109] width 17 height 8
click at [407, 108] on icon "Increment children" at bounding box center [408, 107] width 5 height 5
click at [405, 128] on icon "Travelers: 2 adults, 2 children" at bounding box center [405, 129] width 7 height 7
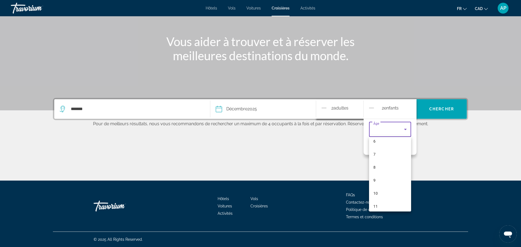
scroll to position [86, 0]
click at [332, 161] on div at bounding box center [260, 123] width 521 height 247
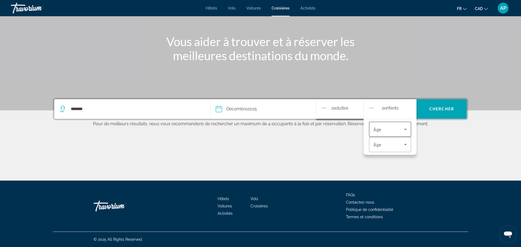
click at [399, 130] on span "Travelers: 2 adults, 2 children" at bounding box center [388, 129] width 31 height 7
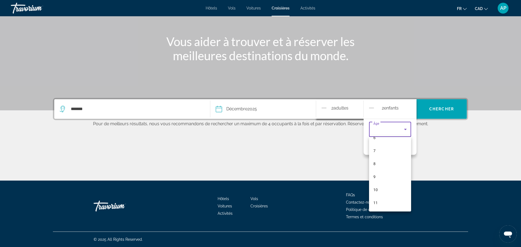
click at [450, 160] on div at bounding box center [260, 123] width 521 height 247
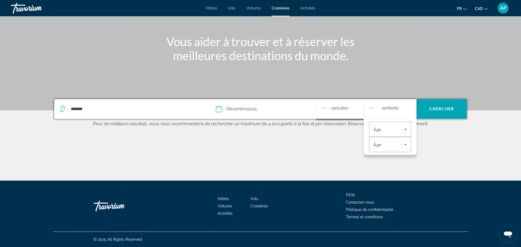
click at [450, 160] on div "Main content" at bounding box center [260, 160] width 415 height 41
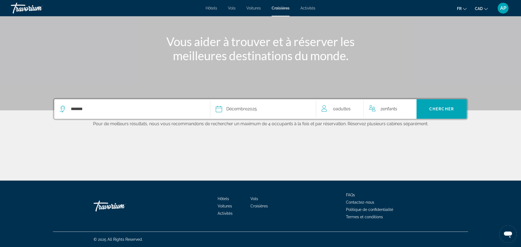
click at [382, 110] on span "2 Enfant Enfants" at bounding box center [388, 109] width 17 height 8
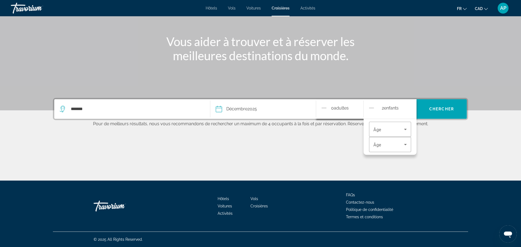
click at [382, 111] on span "2 Enfant Enfants" at bounding box center [390, 108] width 17 height 9
click at [370, 109] on icon "Decrement children" at bounding box center [371, 108] width 5 height 7
click at [356, 107] on icon "Increment adults" at bounding box center [355, 108] width 5 height 7
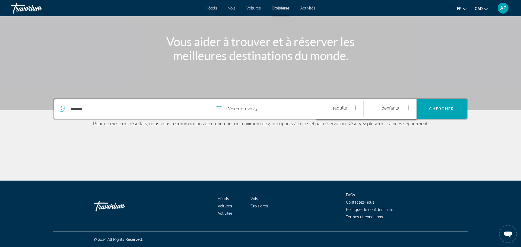
click at [356, 107] on icon "Increment adults" at bounding box center [355, 108] width 5 height 7
click at [443, 113] on span "Search" at bounding box center [441, 109] width 50 height 13
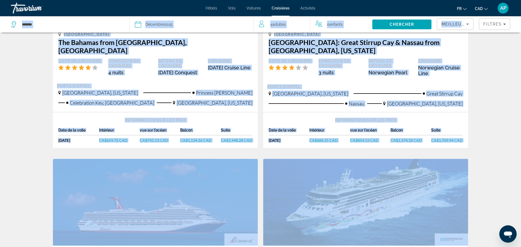
scroll to position [120, 0]
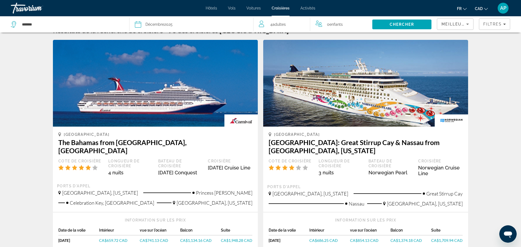
scroll to position [0, 0]
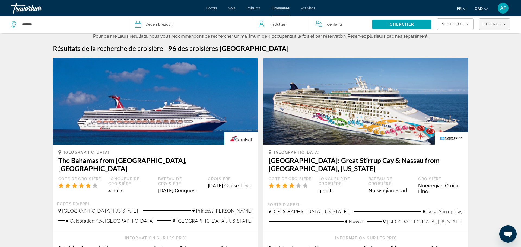
click at [496, 25] on span "Filtres" at bounding box center [492, 24] width 18 height 4
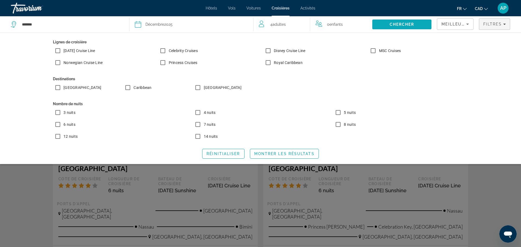
click at [389, 27] on span "Search" at bounding box center [401, 24] width 59 height 13
click at [400, 27] on span "Search" at bounding box center [401, 24] width 59 height 13
click at [274, 153] on span "Montrer les résultats" at bounding box center [284, 154] width 60 height 4
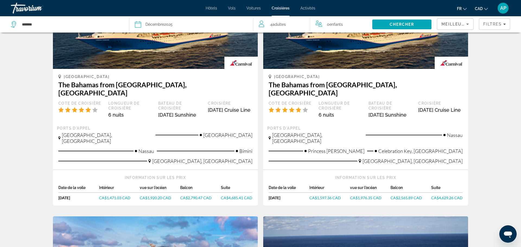
scroll to position [75, 0]
click at [207, 175] on div "Information sur les prix" at bounding box center [155, 177] width 194 height 5
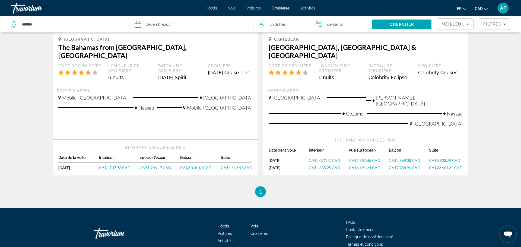
scroll to position [0, 0]
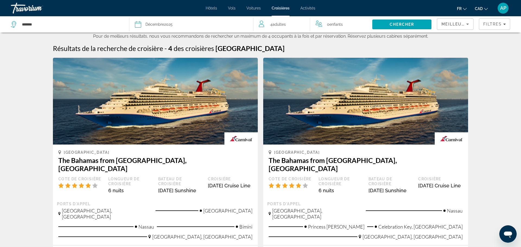
click at [213, 9] on span "Hôtels" at bounding box center [211, 8] width 11 height 4
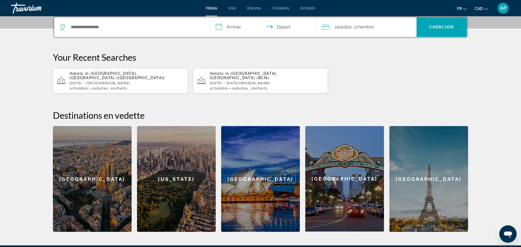
scroll to position [135, 0]
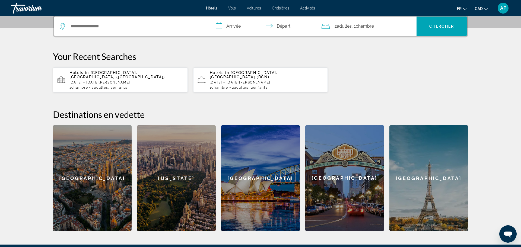
click at [107, 73] on span "[GEOGRAPHIC_DATA], [GEOGRAPHIC_DATA] ([GEOGRAPHIC_DATA])" at bounding box center [116, 75] width 95 height 9
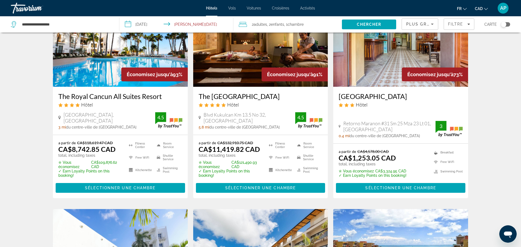
scroll to position [55, 0]
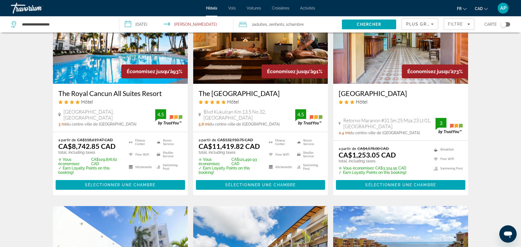
click at [362, 93] on h3 "[GEOGRAPHIC_DATA]" at bounding box center [400, 93] width 124 height 8
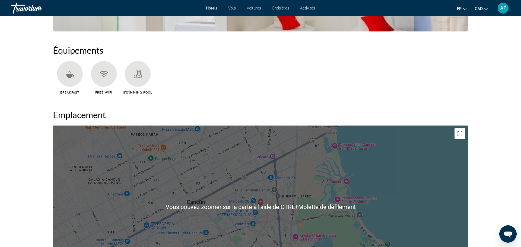
scroll to position [415, 0]
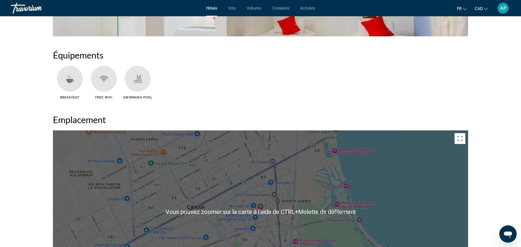
click at [322, 91] on ul "Breakfast Free WiFi Swimming Pool" at bounding box center [260, 84] width 415 height 37
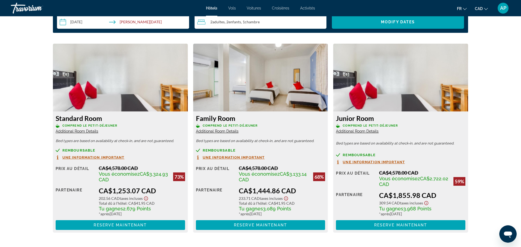
scroll to position [725, 0]
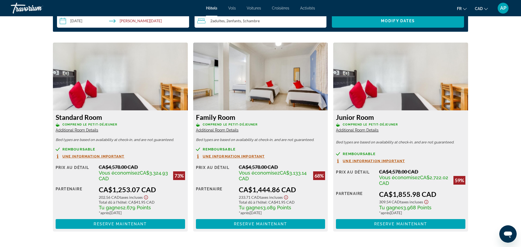
click at [255, 158] on span "Une information important" at bounding box center [234, 157] width 62 height 4
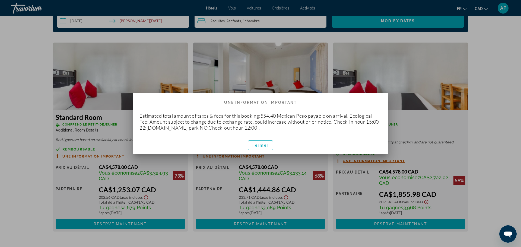
scroll to position [0, 0]
click at [257, 146] on span "Fermer" at bounding box center [260, 145] width 16 height 4
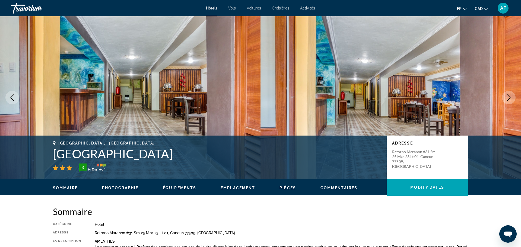
scroll to position [725, 0]
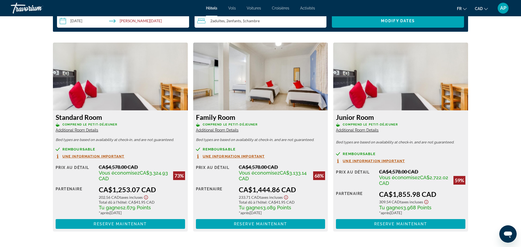
click at [222, 131] on span "Additional Room Details" at bounding box center [217, 130] width 43 height 4
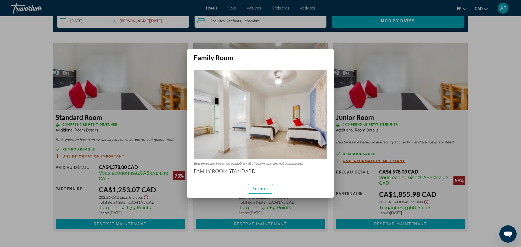
scroll to position [0, 0]
click at [153, 129] on div at bounding box center [260, 123] width 521 height 247
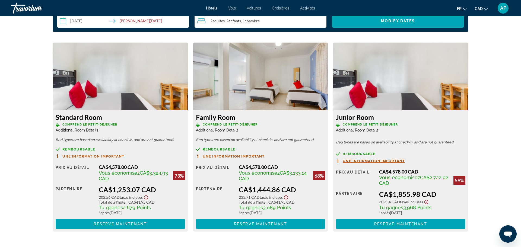
click at [91, 130] on span "Additional Room Details" at bounding box center [77, 130] width 43 height 4
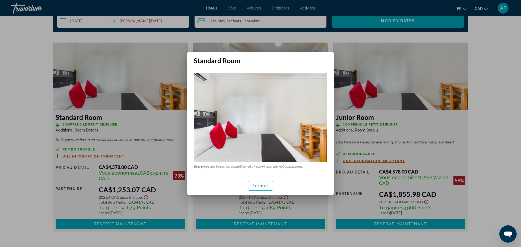
scroll to position [0, 0]
click at [251, 184] on span "button" at bounding box center [260, 185] width 24 height 13
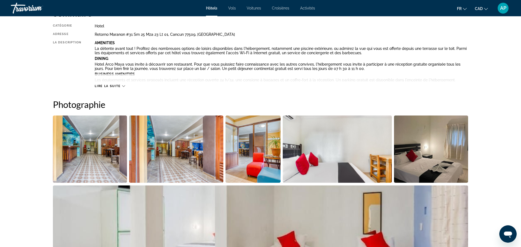
scroll to position [197, 0]
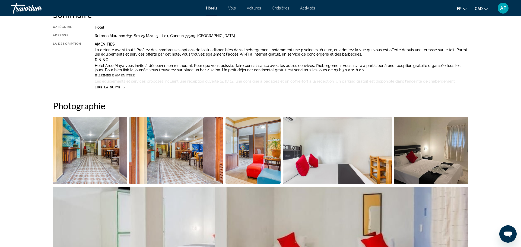
click at [123, 87] on icon "Main content" at bounding box center [123, 88] width 3 height 2
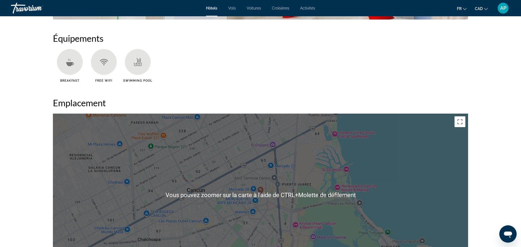
scroll to position [0, 0]
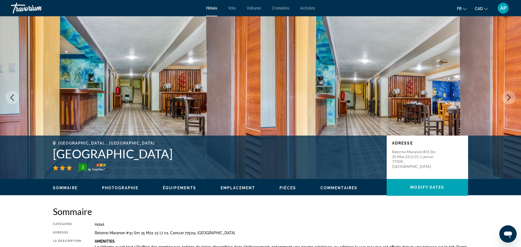
click at [68, 186] on span "Sommaire" at bounding box center [65, 188] width 25 height 4
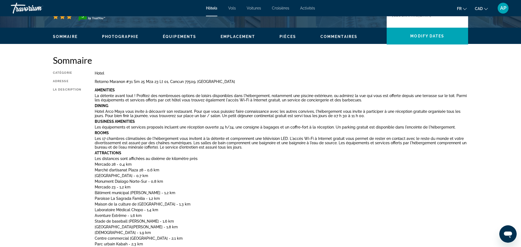
scroll to position [174, 0]
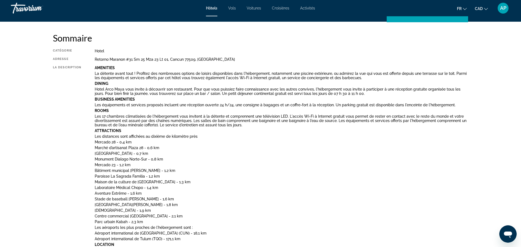
click at [208, 9] on span "Hôtels" at bounding box center [211, 8] width 11 height 4
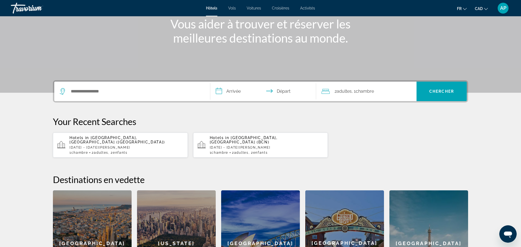
scroll to position [70, 0]
click at [127, 138] on span "[GEOGRAPHIC_DATA], [GEOGRAPHIC_DATA] ([GEOGRAPHIC_DATA])" at bounding box center [116, 139] width 95 height 9
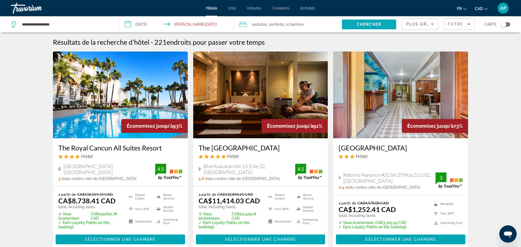
click at [378, 24] on span "Chercher" at bounding box center [369, 24] width 25 height 4
click at [461, 25] on span "Filtre" at bounding box center [455, 24] width 15 height 4
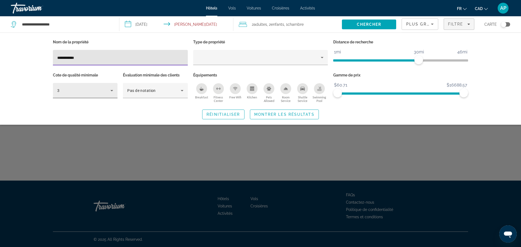
type input "**********"
click at [112, 89] on icon "Hotel Filters" at bounding box center [111, 90] width 7 height 7
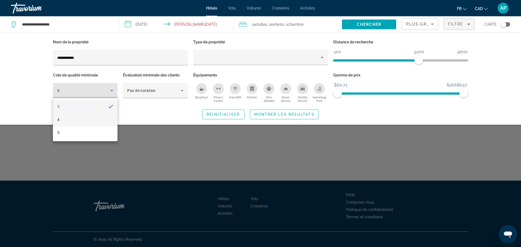
click at [63, 121] on mat-option "4" at bounding box center [85, 119] width 65 height 13
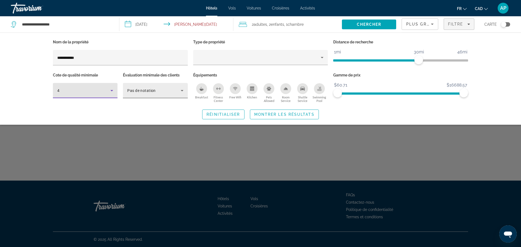
click at [136, 92] on span "Pas de notation" at bounding box center [141, 90] width 28 height 4
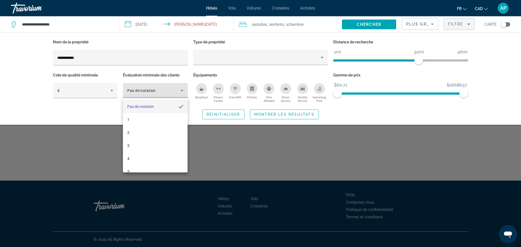
click at [136, 92] on div at bounding box center [260, 123] width 521 height 247
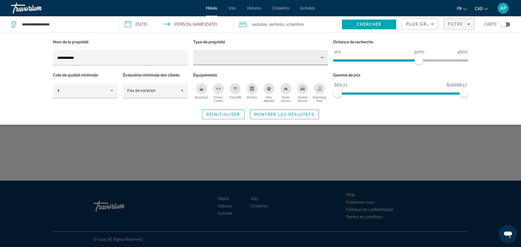
click at [290, 62] on div "Hotel Filters" at bounding box center [260, 57] width 126 height 15
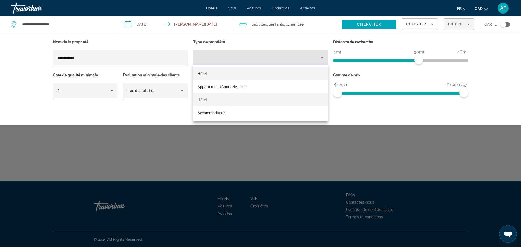
click at [229, 98] on mat-option "Hôtel" at bounding box center [260, 99] width 135 height 13
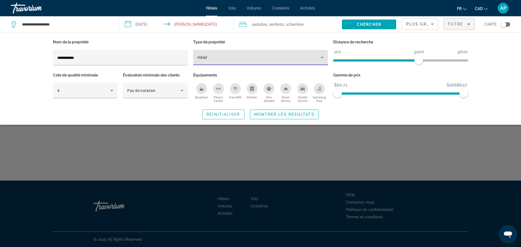
click at [264, 114] on span "Montrer les résultats" at bounding box center [284, 114] width 60 height 4
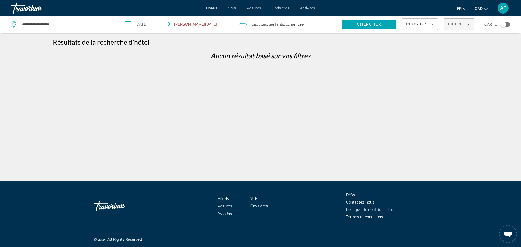
click at [451, 23] on span "Filtre" at bounding box center [455, 24] width 15 height 4
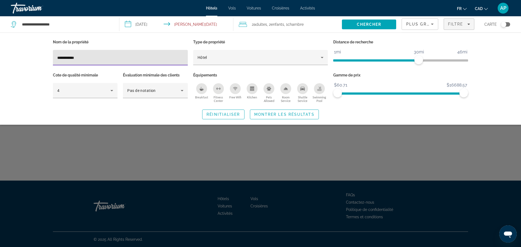
click at [305, 10] on div "Hôtels Vols Voitures Croisières Activités Hôtels Vols Voitures Croisières Activ…" at bounding box center [260, 8] width 521 height 14
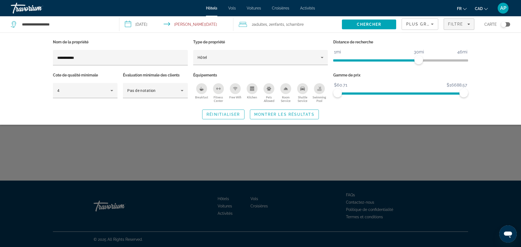
click at [305, 10] on div "Hôtels Vols Voitures Croisières Activités Hôtels Vols Voitures Croisières Activ…" at bounding box center [260, 8] width 521 height 14
click at [306, 7] on span "Activités" at bounding box center [307, 8] width 15 height 4
click at [0, 0] on div at bounding box center [0, 0] width 0 height 0
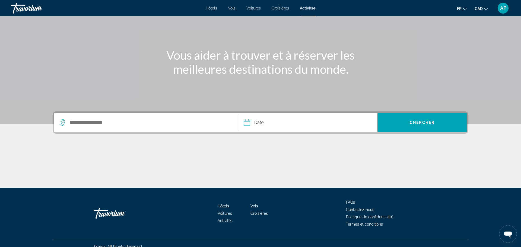
scroll to position [40, 0]
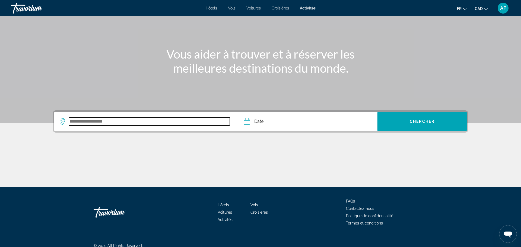
click at [160, 121] on input "Search destination" at bounding box center [149, 121] width 161 height 8
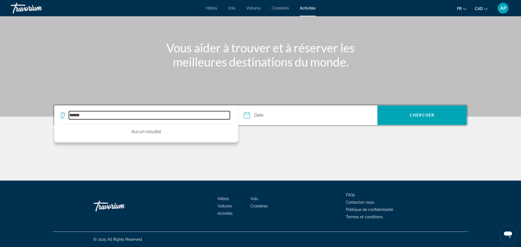
type input "******"
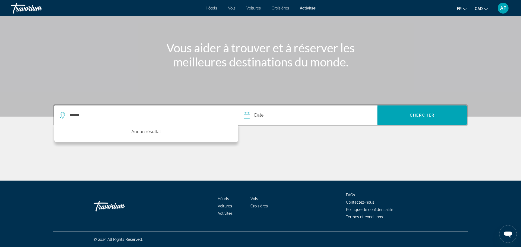
click at [267, 114] on input "Date" at bounding box center [276, 115] width 69 height 21
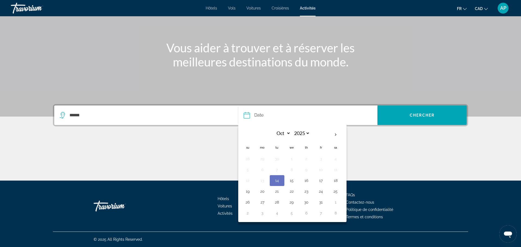
click at [218, 121] on div "******" at bounding box center [146, 115] width 173 height 20
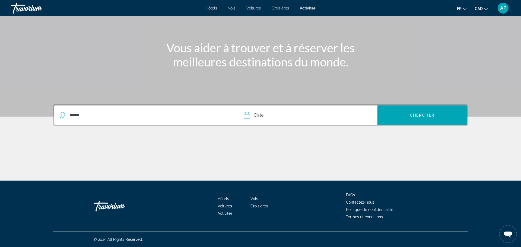
click at [281, 114] on input "Date" at bounding box center [276, 115] width 69 height 21
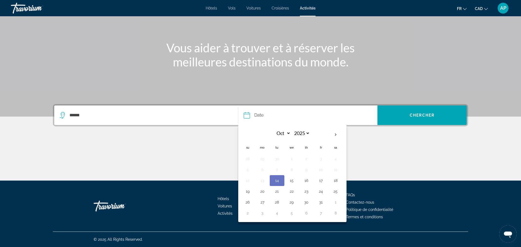
click at [324, 68] on h1 "Vous aider à trouver et à réserver les meilleures destinations du monde." at bounding box center [260, 55] width 203 height 28
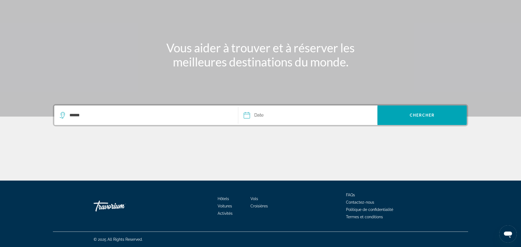
scroll to position [0, 0]
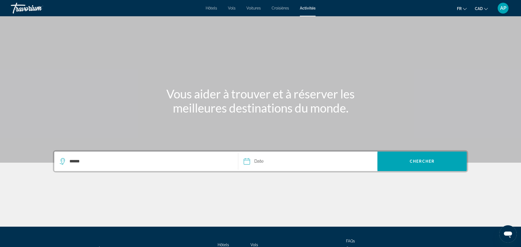
click at [213, 10] on span "Hôtels" at bounding box center [211, 8] width 11 height 4
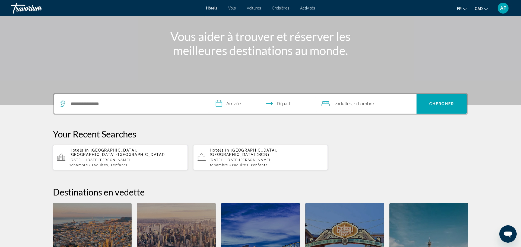
scroll to position [58, 0]
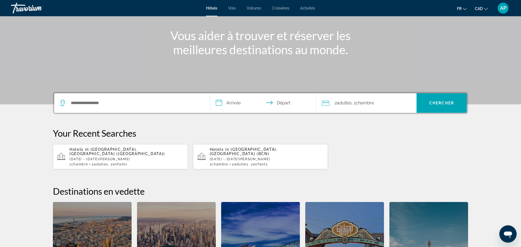
click at [117, 149] on span "[GEOGRAPHIC_DATA], [GEOGRAPHIC_DATA] ([GEOGRAPHIC_DATA])" at bounding box center [116, 151] width 95 height 9
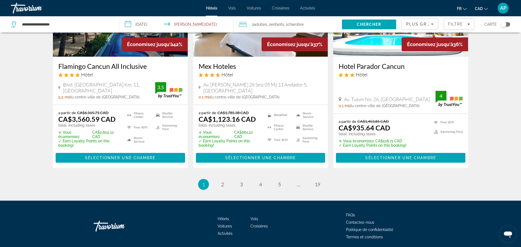
scroll to position [728, 0]
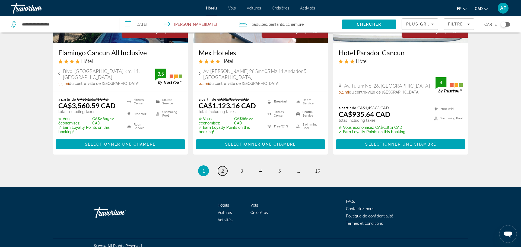
click at [222, 168] on span "2" at bounding box center [222, 171] width 3 height 6
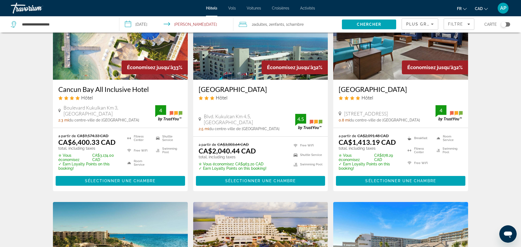
scroll to position [271, 0]
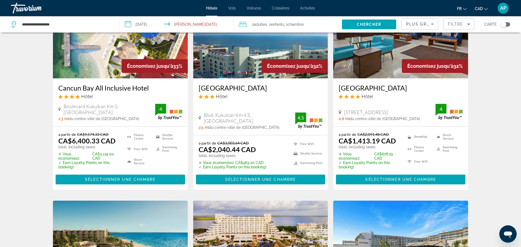
click at [381, 88] on h3 "[GEOGRAPHIC_DATA]" at bounding box center [400, 88] width 124 height 8
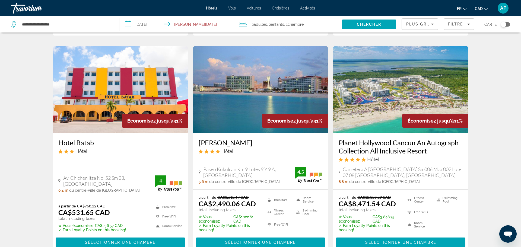
scroll to position [640, 0]
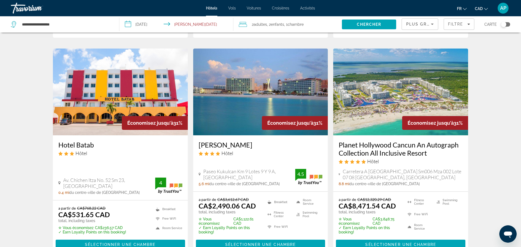
click at [231, 143] on h3 "[PERSON_NAME]" at bounding box center [260, 145] width 124 height 8
